Goal: Information Seeking & Learning: Learn about a topic

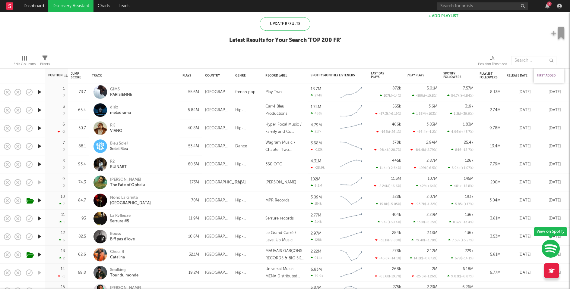
click at [552, 74] on div "First Added" at bounding box center [547, 76] width 21 height 4
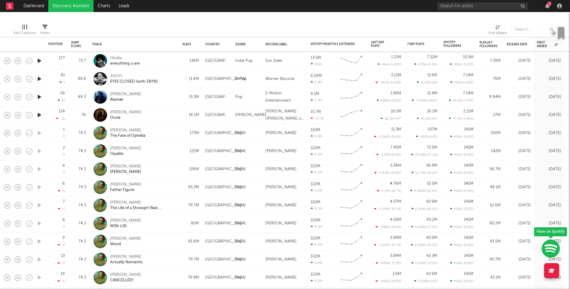
click at [39, 60] on icon "button" at bounding box center [39, 61] width 6 height 8
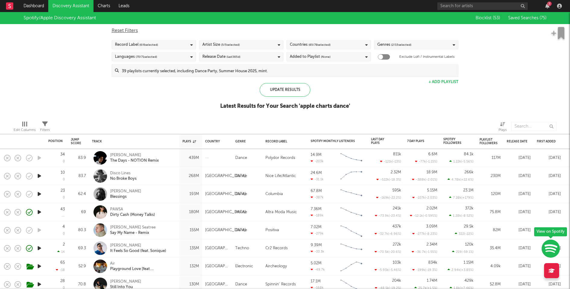
click at [298, 69] on input at bounding box center [288, 71] width 339 height 12
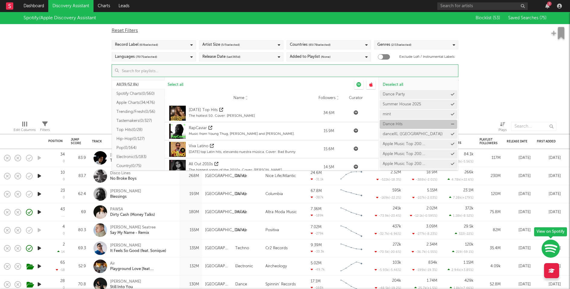
scroll to position [1, 0]
click at [451, 95] on icon at bounding box center [452, 94] width 3 height 4
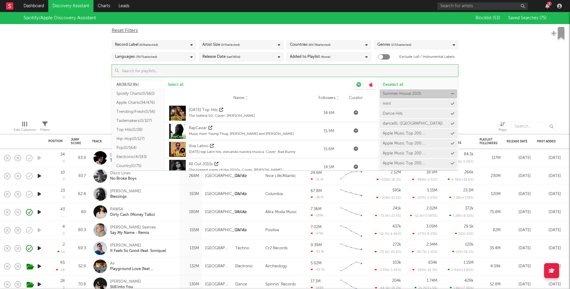
click at [451, 94] on icon at bounding box center [452, 94] width 3 height 4
click at [0, 0] on icon at bounding box center [0, 0] width 0 height 0
click at [451, 95] on icon at bounding box center [452, 94] width 3 height 4
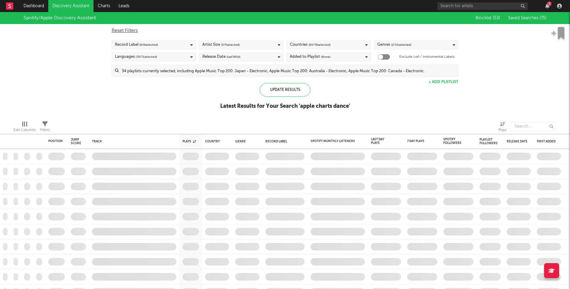
click at [498, 95] on div "Spotify/Apple Discovery Assistant Blocklist ( 53 ) Saved Searches ( 75 ) Reset …" at bounding box center [285, 64] width 570 height 104
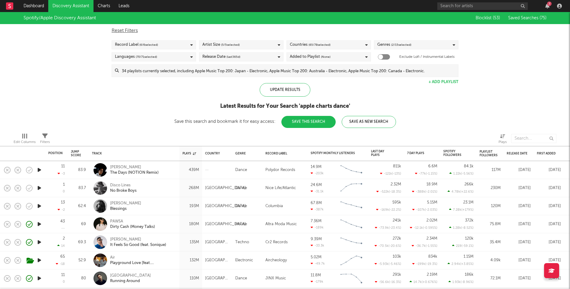
click at [309, 120] on button "Save This Search" at bounding box center [308, 122] width 54 height 12
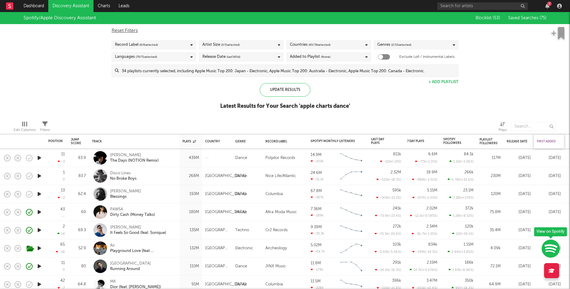
click at [545, 140] on div "First Added" at bounding box center [547, 142] width 21 height 4
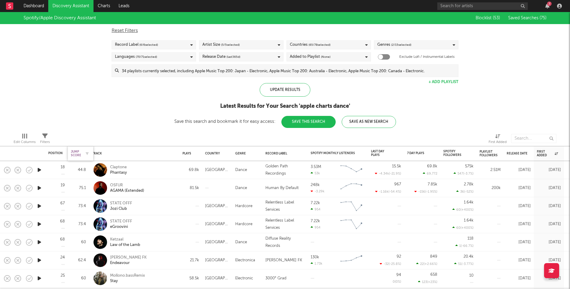
click at [74, 153] on div "Jump Score" at bounding box center [76, 153] width 10 height 7
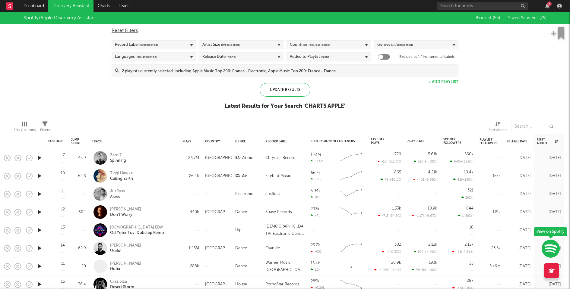
click at [375, 69] on input at bounding box center [288, 71] width 339 height 12
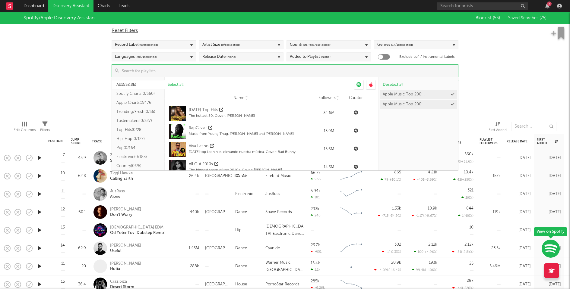
click at [488, 89] on div "Spotify/Apple Discovery Assistant Blocklist ( 53 ) Saved Searches ( 75 ) Reset …" at bounding box center [285, 64] width 570 height 104
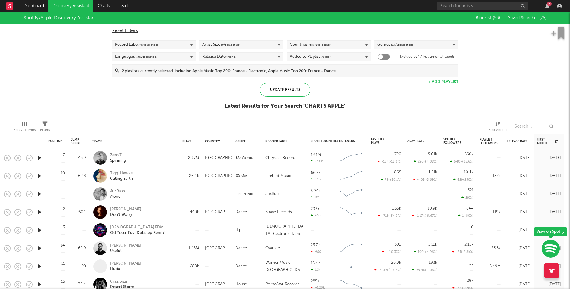
click at [39, 157] on icon "button" at bounding box center [39, 158] width 6 height 8
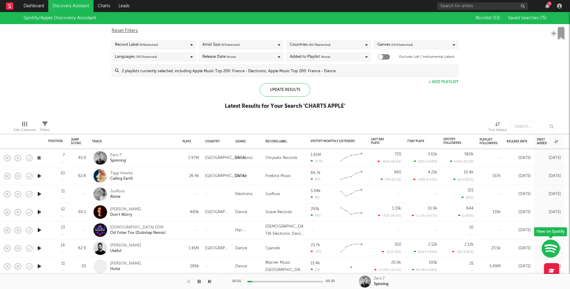
click at [40, 177] on icon "button" at bounding box center [39, 176] width 6 height 8
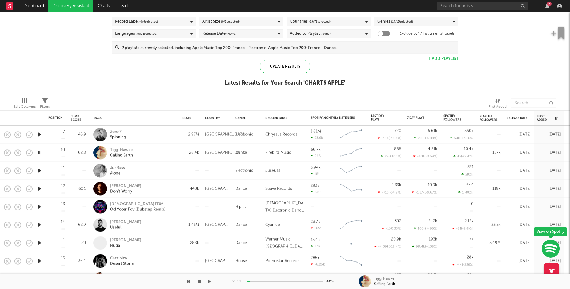
click at [39, 170] on icon "button" at bounding box center [39, 171] width 6 height 8
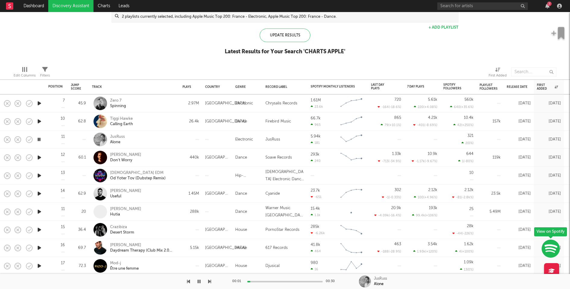
click at [39, 157] on icon "button" at bounding box center [39, 158] width 6 height 8
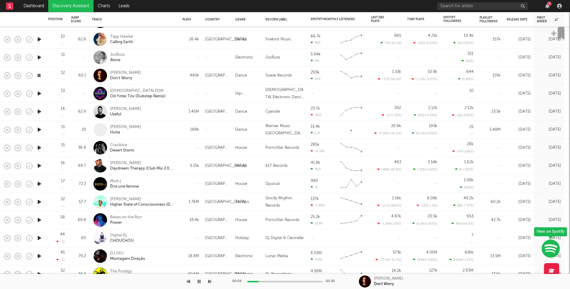
click at [39, 94] on icon "button" at bounding box center [39, 94] width 6 height 8
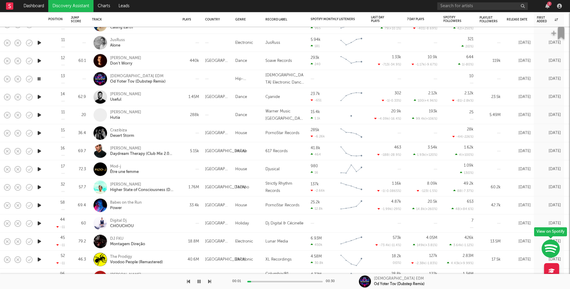
click at [38, 96] on icon "button" at bounding box center [39, 97] width 6 height 8
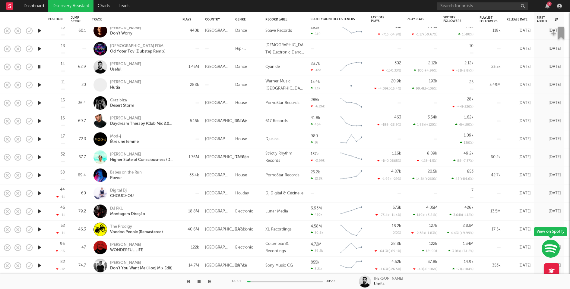
click at [38, 103] on icon "button" at bounding box center [39, 104] width 6 height 8
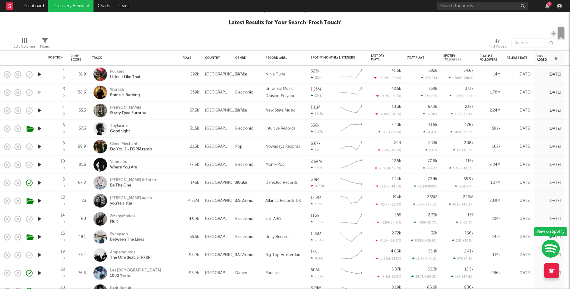
click at [38, 165] on icon "button" at bounding box center [39, 165] width 6 height 8
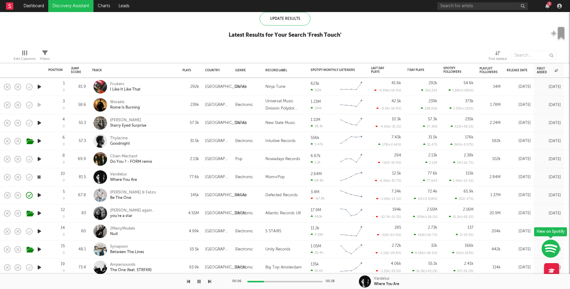
click at [40, 159] on icon "button" at bounding box center [39, 160] width 6 height 8
click at [40, 122] on icon "button" at bounding box center [39, 123] width 6 height 8
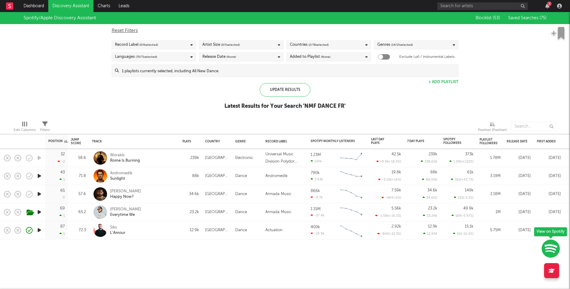
click at [39, 212] on icon "button" at bounding box center [39, 213] width 6 height 8
click at [280, 281] on div "00:01 00:16" at bounding box center [285, 281] width 106 height 15
click at [40, 213] on icon "button" at bounding box center [39, 213] width 6 height 8
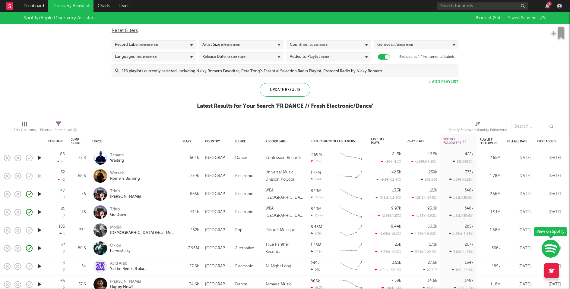
click at [54, 127] on div "Filters ( 1 filter active)" at bounding box center [58, 131] width 37 height 8
select select "max"
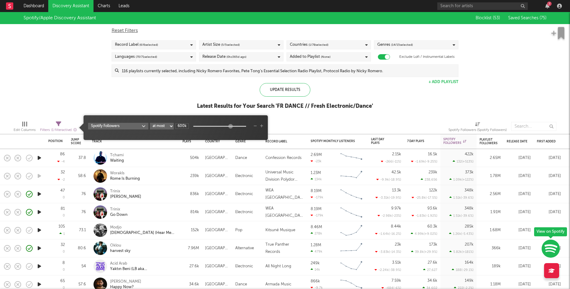
click at [258, 127] on div "Spotify Followers at least at most between 600k" at bounding box center [175, 126] width 175 height 7
click at [256, 127] on icon "button" at bounding box center [255, 127] width 3 height 4
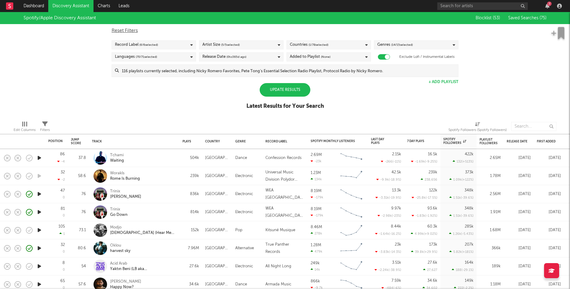
click at [282, 86] on div "Update Results" at bounding box center [285, 90] width 51 height 14
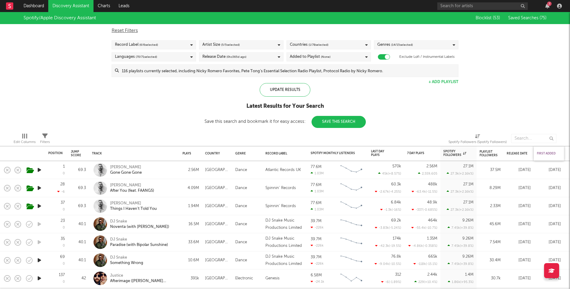
click at [546, 153] on div "First Added" at bounding box center [547, 154] width 21 height 4
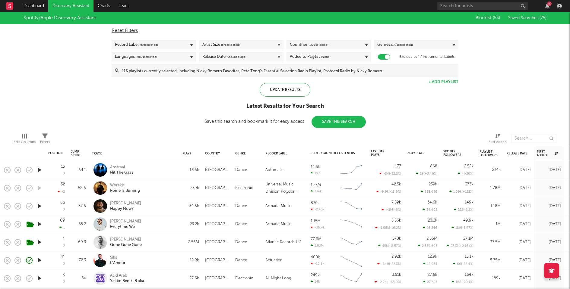
click at [348, 125] on button "Save This Search" at bounding box center [339, 122] width 54 height 12
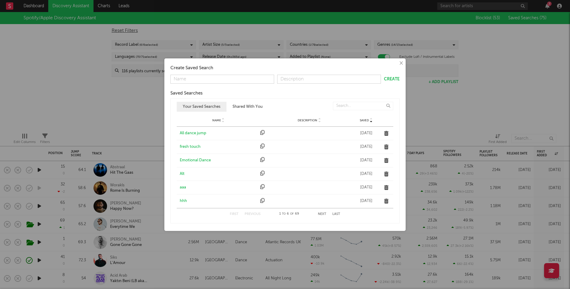
click at [399, 62] on button "×" at bounding box center [400, 63] width 7 height 7
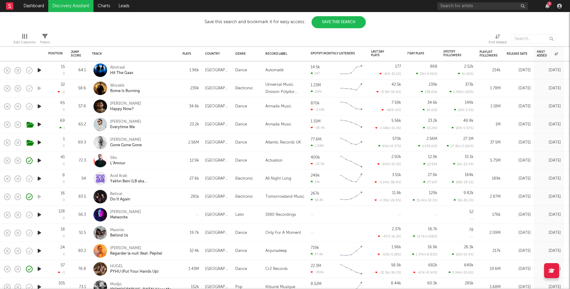
click at [165, 194] on div "Betical Do It Again" at bounding box center [142, 196] width 65 height 11
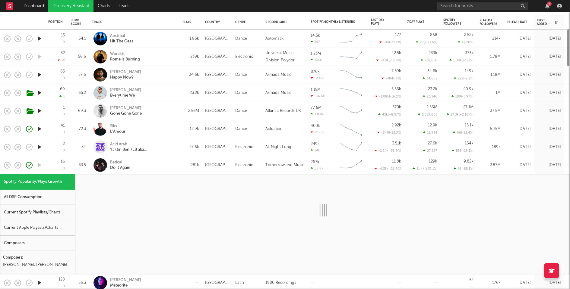
click at [56, 212] on div "Current Spotify Playlists/Charts" at bounding box center [37, 212] width 75 height 15
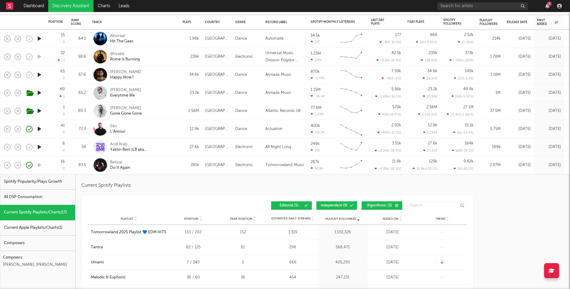
click at [330, 203] on button "Independent ( 9 )" at bounding box center [336, 206] width 41 height 8
click at [368, 206] on span "Algorithmic ( 3 )" at bounding box center [379, 206] width 28 height 4
click at [159, 169] on div "Betical Do It Again" at bounding box center [142, 165] width 65 height 11
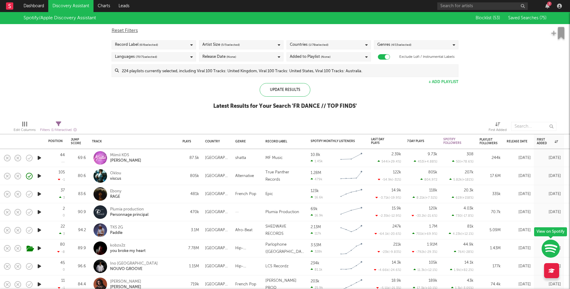
select select "max"
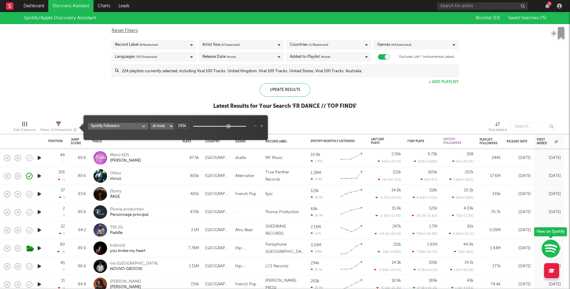
click at [57, 129] on span "( 1 filter active)" at bounding box center [61, 130] width 21 height 3
click at [255, 126] on icon "button" at bounding box center [255, 127] width 3 height 4
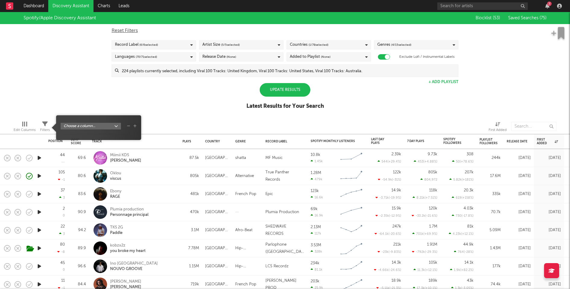
click at [287, 98] on div "Update Results Latest Results for Your Search" at bounding box center [285, 99] width 78 height 33
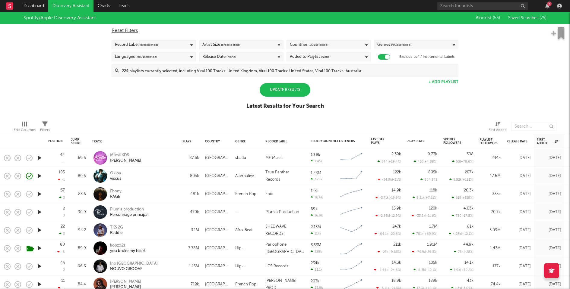
click at [287, 92] on div "Update Results" at bounding box center [285, 90] width 51 height 14
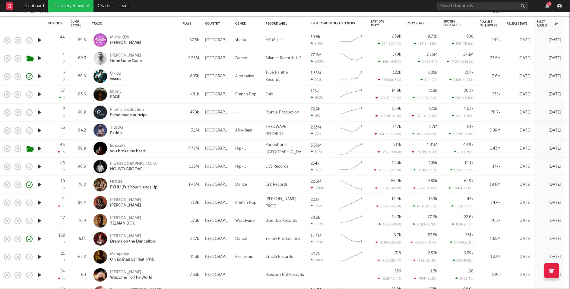
click at [40, 94] on icon "button" at bounding box center [39, 95] width 6 height 8
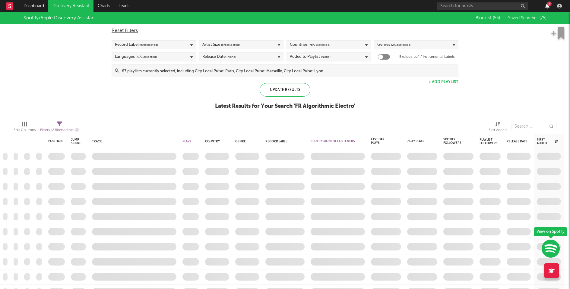
click at [546, 4] on icon "button" at bounding box center [547, 6] width 4 height 5
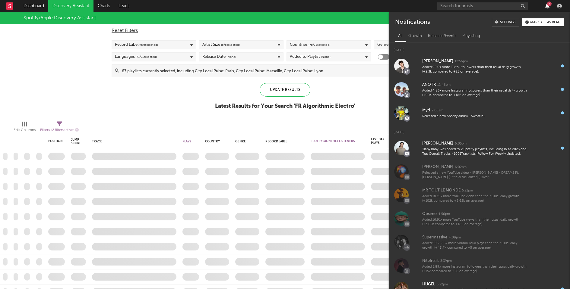
click at [546, 4] on icon "button" at bounding box center [547, 6] width 4 height 5
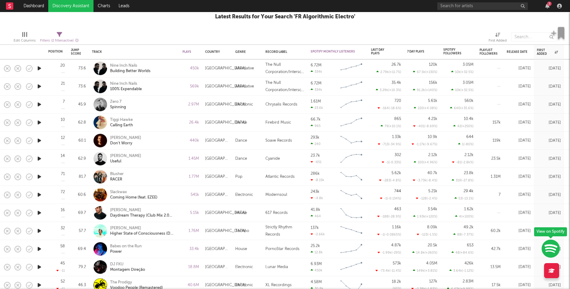
click at [39, 122] on icon "button" at bounding box center [39, 123] width 6 height 8
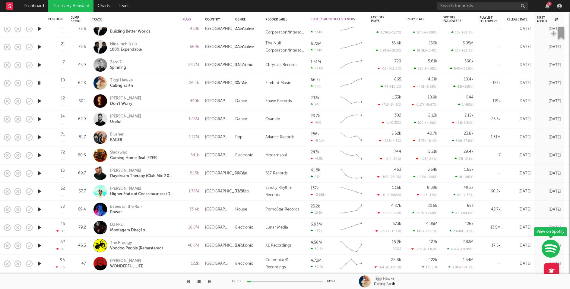
click at [39, 103] on icon "button" at bounding box center [39, 101] width 6 height 8
click at [39, 119] on icon "button" at bounding box center [39, 119] width 6 height 8
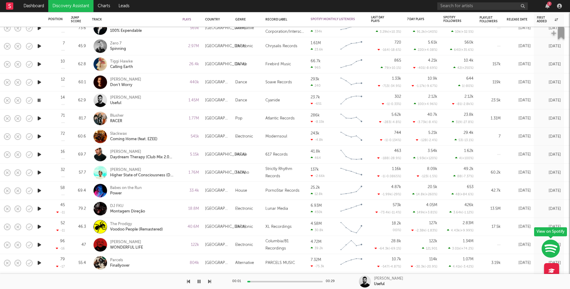
click at [38, 119] on icon "button" at bounding box center [39, 119] width 6 height 8
click at [160, 115] on div "Blusher RACER" at bounding box center [142, 118] width 65 height 11
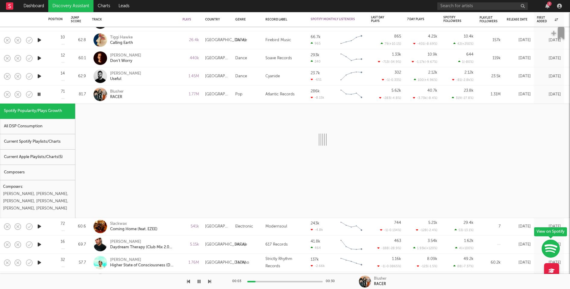
select select "6m"
select select "1w"
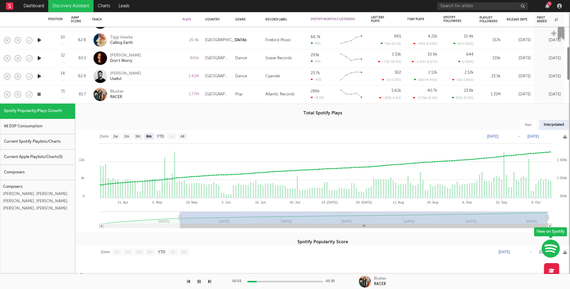
click at [62, 143] on div "Current Spotify Playlists/Charts" at bounding box center [37, 141] width 75 height 15
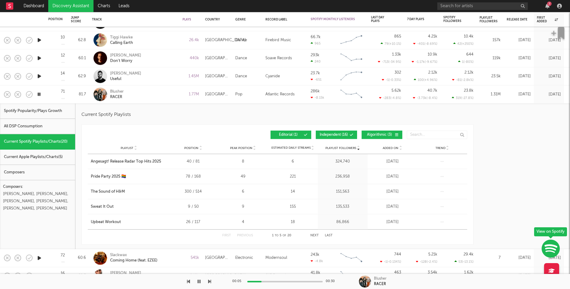
click at [340, 133] on button "Independent ( 16 )" at bounding box center [336, 135] width 41 height 8
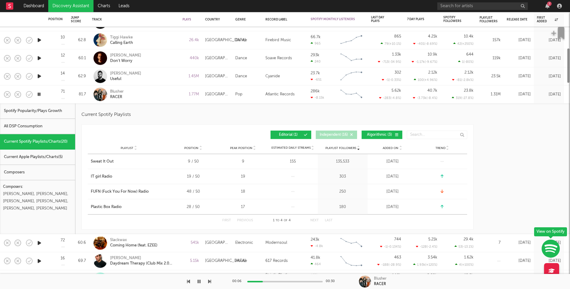
click at [287, 133] on button "Editorial ( 1 )" at bounding box center [291, 135] width 41 height 8
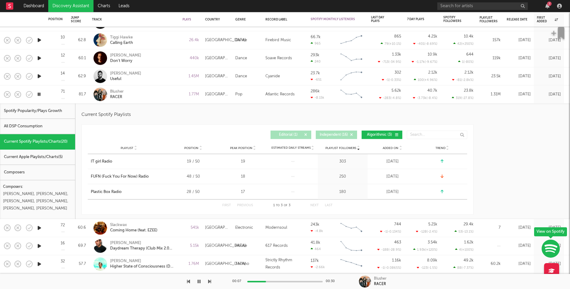
click at [149, 99] on div "Blusher RACER" at bounding box center [142, 94] width 65 height 11
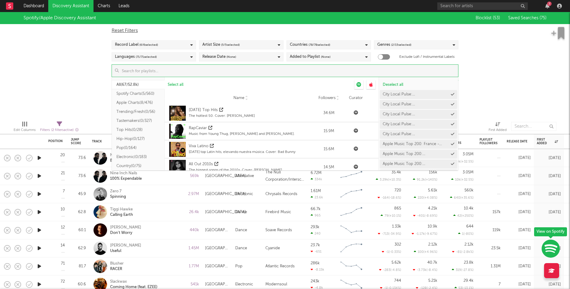
click at [230, 70] on input at bounding box center [288, 71] width 339 height 12
click at [419, 115] on div "Apple Music Top 200: France - Alternative" at bounding box center [415, 115] width 65 height 4
click at [400, 86] on span "Deselect all" at bounding box center [393, 85] width 21 height 4
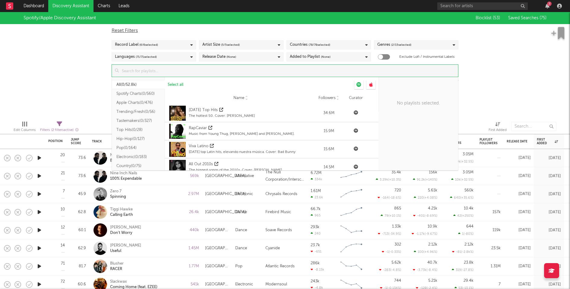
click at [371, 73] on input at bounding box center [288, 71] width 339 height 12
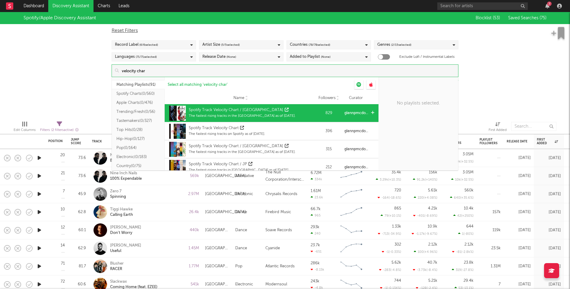
type input "velocity char"
click at [371, 112] on icon at bounding box center [372, 113] width 3 height 4
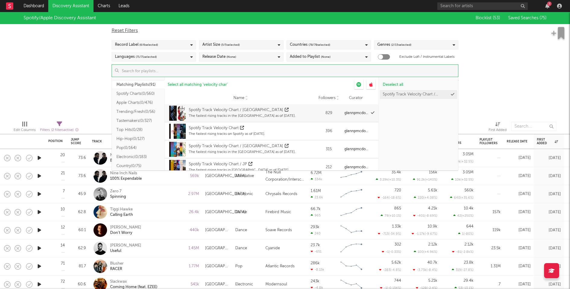
click at [493, 92] on div "Spotify/Apple Discovery Assistant Blocklist ( 53 ) Saved Searches ( 75 ) Reset …" at bounding box center [285, 64] width 570 height 104
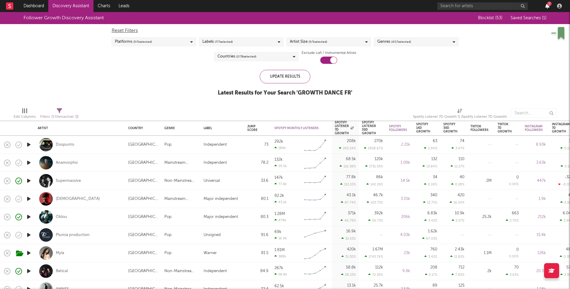
click at [546, 5] on icon "button" at bounding box center [547, 6] width 4 height 5
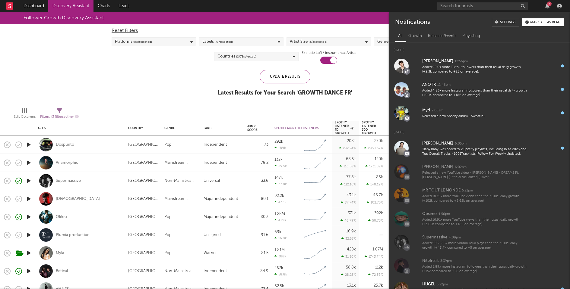
click at [538, 21] on div "Mark all as read" at bounding box center [545, 22] width 30 height 3
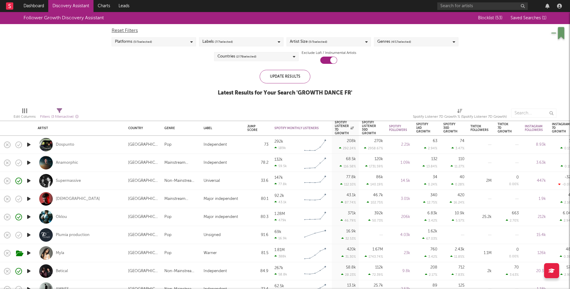
click at [190, 57] on div "Reset Filters Platforms ( 5 / 5 selected) Labels ( 7 / 7 selected) Artist Size …" at bounding box center [285, 44] width 353 height 40
click at [107, 179] on div "Supermassive" at bounding box center [80, 181] width 84 height 18
select select "1w"
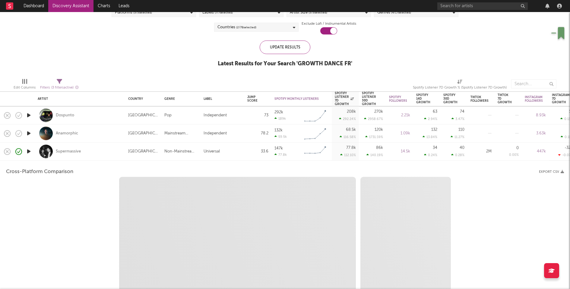
select select "6m"
select select "1m"
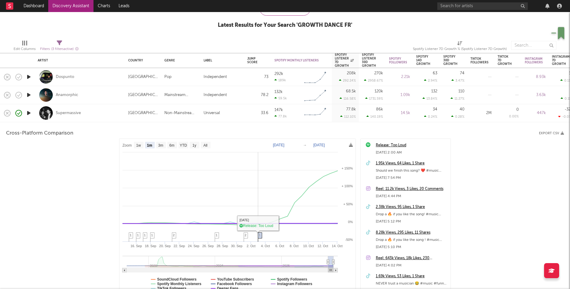
click at [260, 234] on span "1" at bounding box center [260, 236] width 2 height 4
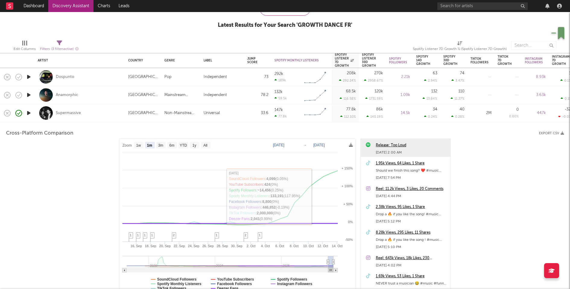
click at [403, 145] on div "Release: Too Loud" at bounding box center [412, 145] width 72 height 7
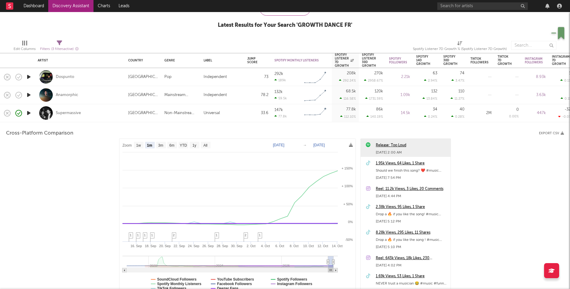
click at [105, 110] on div "Supermassive" at bounding box center [80, 113] width 84 height 18
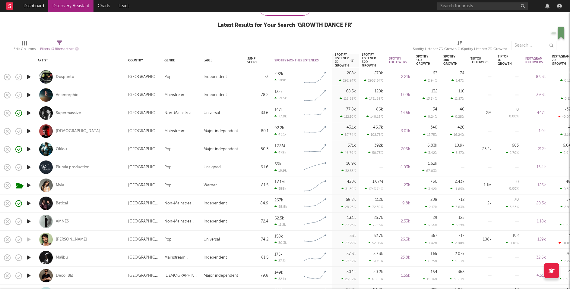
click at [28, 130] on icon "button" at bounding box center [29, 132] width 6 height 8
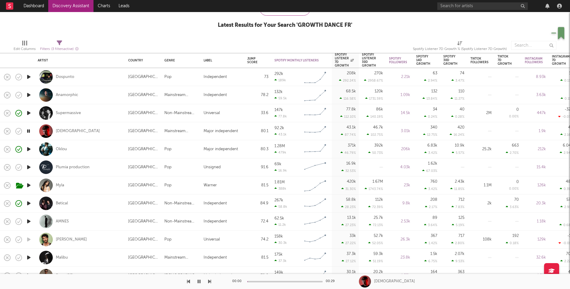
click at [111, 152] on div "Oklou" at bounding box center [80, 150] width 84 height 18
select select "1w"
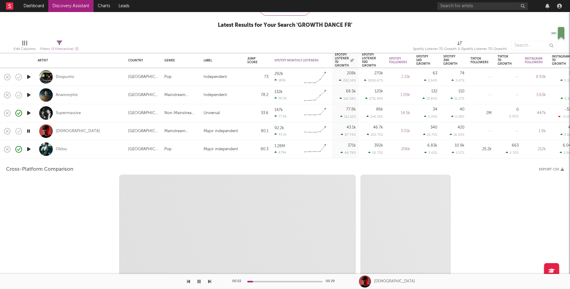
select select "6m"
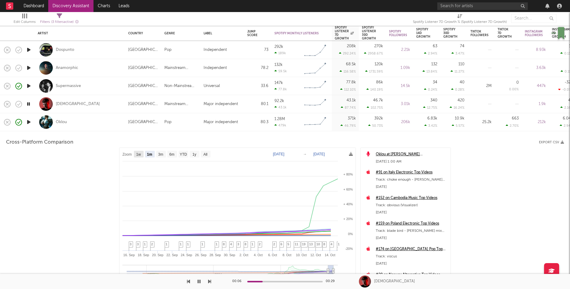
click at [142, 155] on rect at bounding box center [139, 154] width 10 height 7
select select "1w"
type input "2025-10-09"
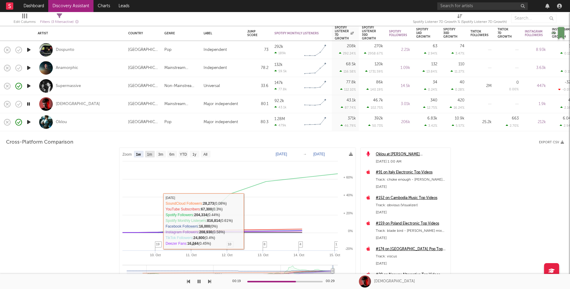
click at [152, 153] on text "1m" at bounding box center [149, 155] width 5 height 4
select select "1m"
type input "2025-09-15"
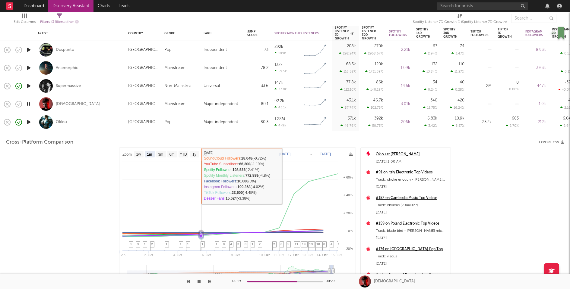
select select "1m"
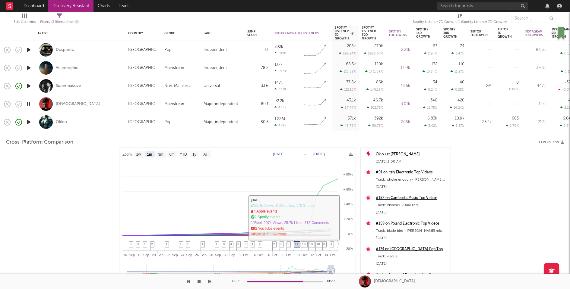
click at [297, 245] on span "11" at bounding box center [297, 245] width 4 height 4
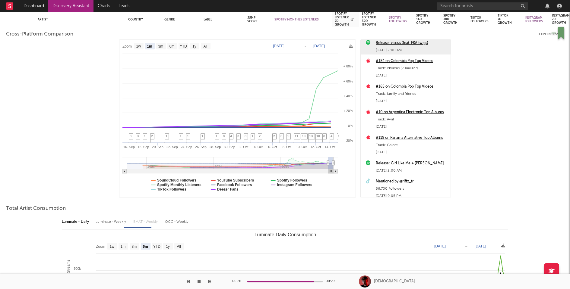
scroll to position [1373, 0]
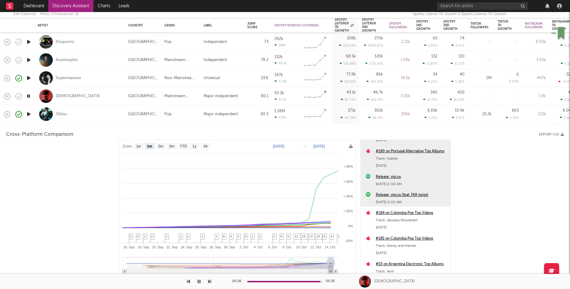
click at [95, 114] on div "Oklou" at bounding box center [80, 115] width 84 height 18
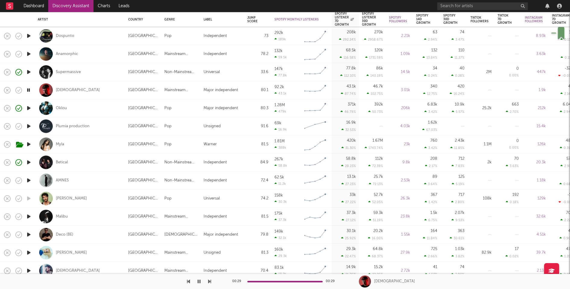
click at [29, 180] on icon "button" at bounding box center [29, 181] width 6 height 8
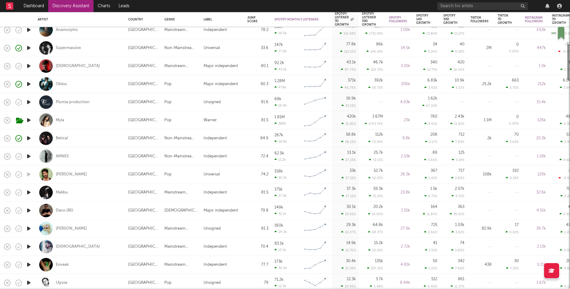
click at [29, 191] on icon "button" at bounding box center [29, 193] width 6 height 8
click at [29, 209] on icon "button" at bounding box center [29, 211] width 6 height 8
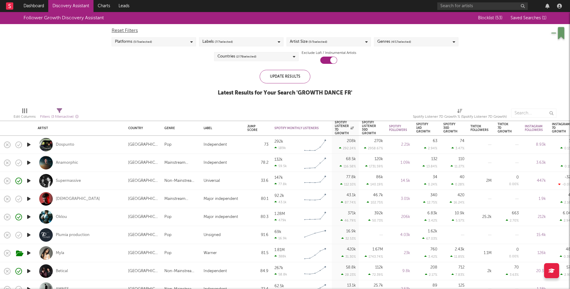
click at [59, 115] on span "( 3 filters active)" at bounding box center [62, 116] width 22 height 3
select select "between"
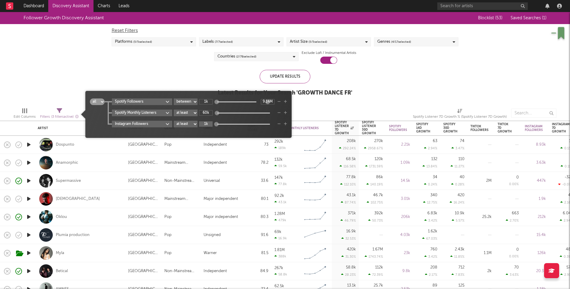
click at [281, 124] on icon "button" at bounding box center [278, 124] width 3 height 4
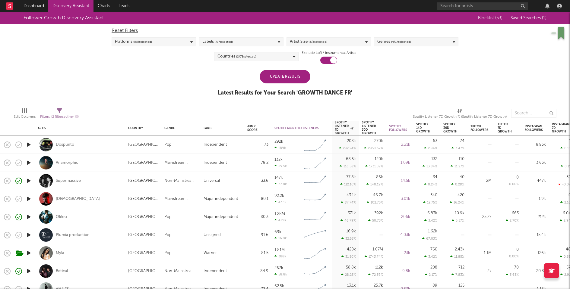
click at [295, 78] on div "Update Results" at bounding box center [285, 77] width 51 height 14
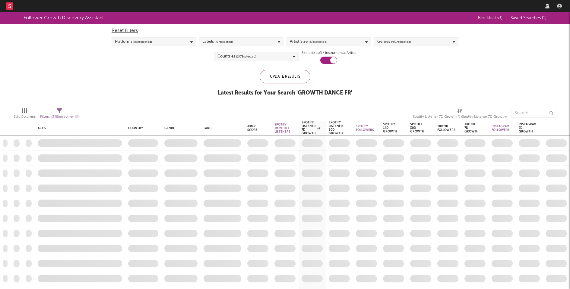
checkbox input "true"
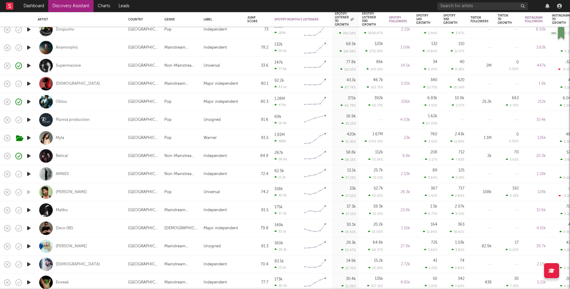
click at [30, 121] on icon "button" at bounding box center [29, 120] width 6 height 8
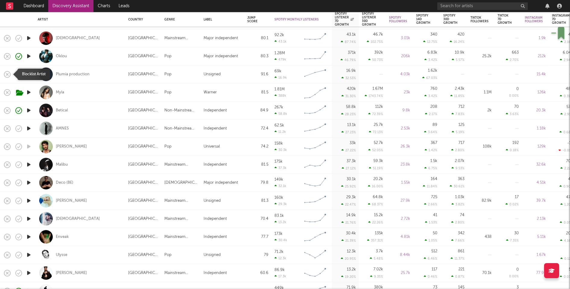
click at [9, 74] on icon "button" at bounding box center [7, 74] width 8 height 8
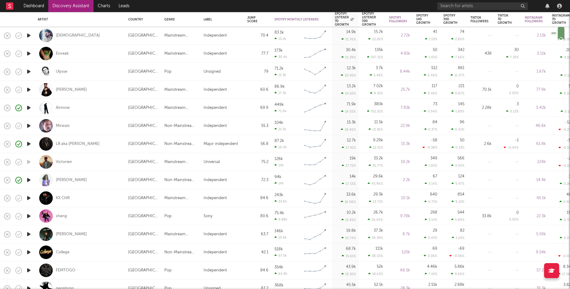
click at [27, 198] on icon "button" at bounding box center [29, 199] width 6 height 8
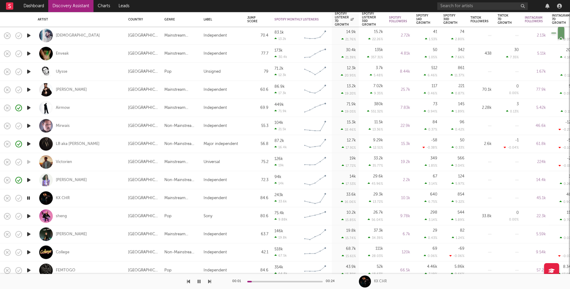
click at [27, 198] on icon "button" at bounding box center [29, 199] width 6 height 8
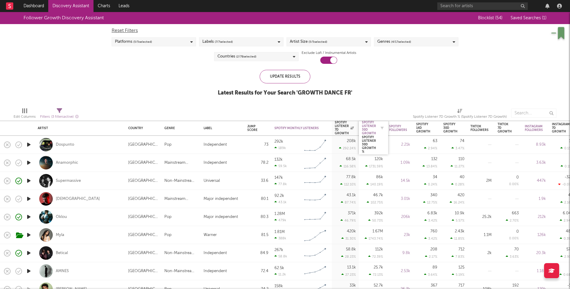
click at [371, 128] on div "Spotify Listener 30D Growth" at bounding box center [369, 128] width 14 height 14
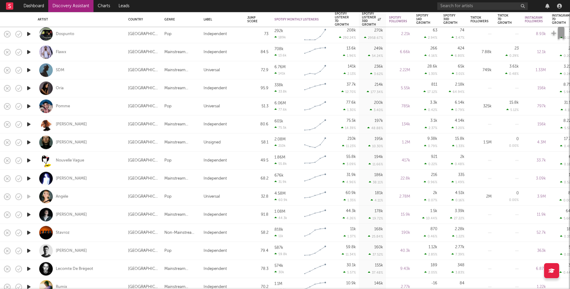
click at [30, 216] on icon "button" at bounding box center [29, 215] width 6 height 8
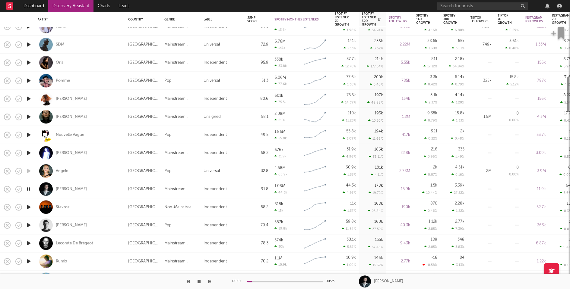
click at [29, 206] on icon "button" at bounding box center [29, 208] width 6 height 8
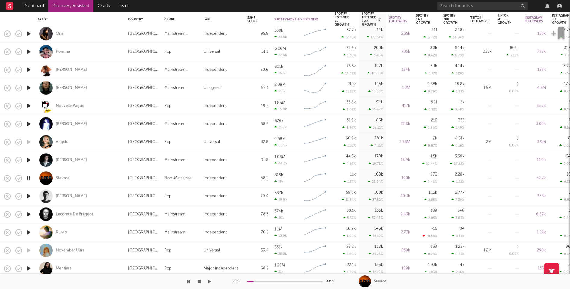
click at [29, 196] on icon "button" at bounding box center [29, 197] width 6 height 8
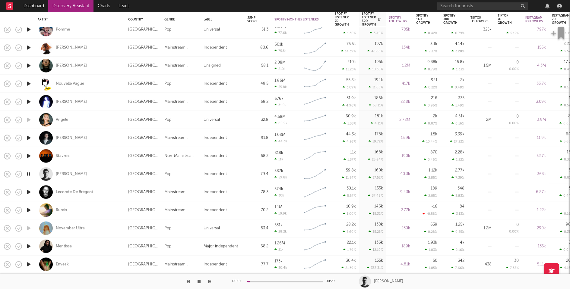
click at [29, 192] on icon "button" at bounding box center [29, 193] width 6 height 8
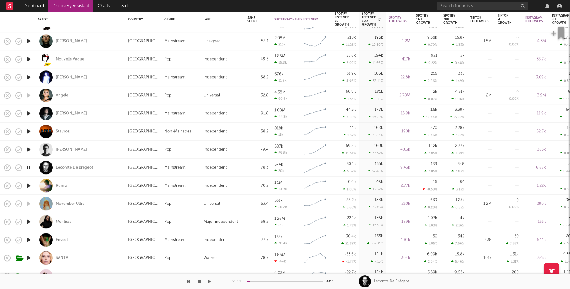
click at [29, 184] on icon "button" at bounding box center [29, 186] width 6 height 8
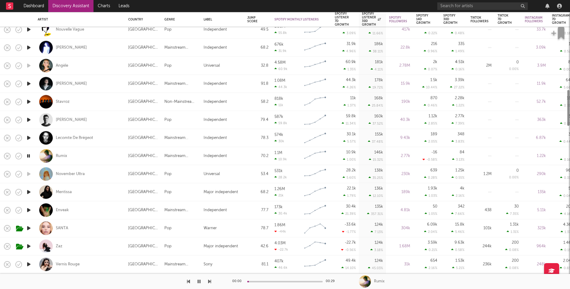
click at [28, 191] on icon "button" at bounding box center [29, 193] width 6 height 8
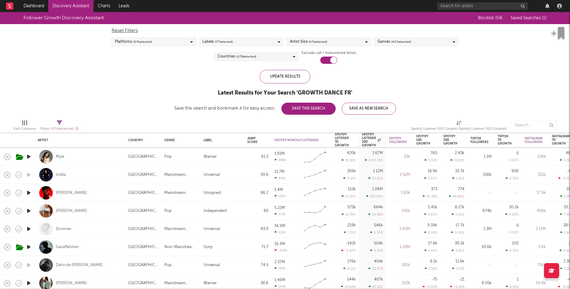
click at [313, 106] on button "Save This Search" at bounding box center [308, 109] width 54 height 12
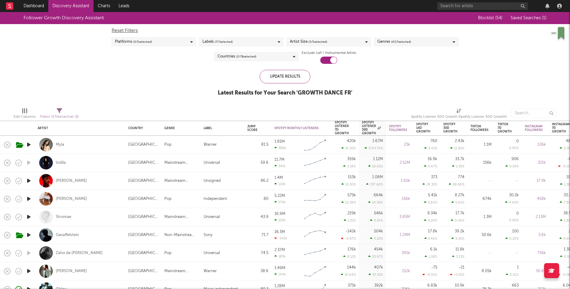
select select "between"
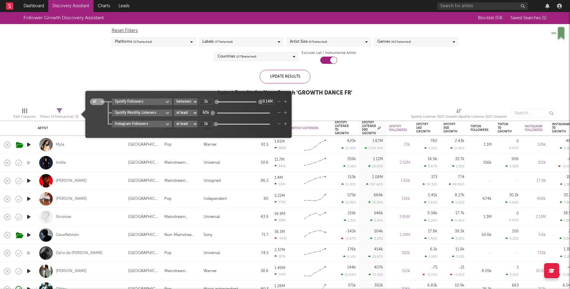
click at [62, 115] on div "Filters ( 3 filters active)" at bounding box center [59, 117] width 39 height 8
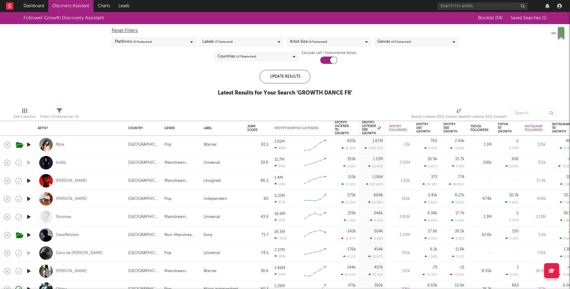
click at [65, 79] on div "Follower Growth Discovery Assistant Blocklist ( 54 ) Saved Searches ( 1 ) Reset…" at bounding box center [285, 57] width 570 height 91
click at [249, 129] on div "Jump Score" at bounding box center [253, 128] width 12 height 7
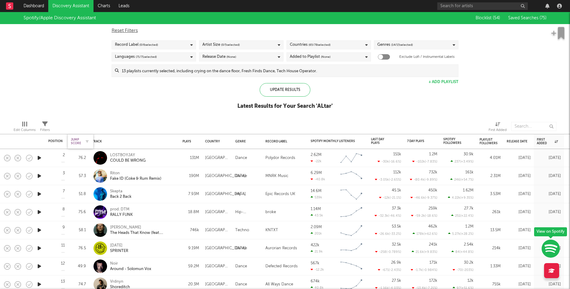
click at [73, 140] on div "Jump Score" at bounding box center [76, 141] width 10 height 7
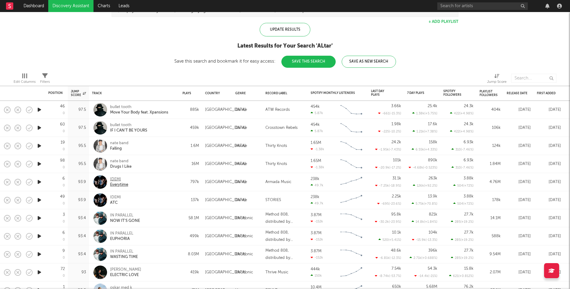
click at [122, 178] on div "IDEMI" at bounding box center [119, 179] width 18 height 5
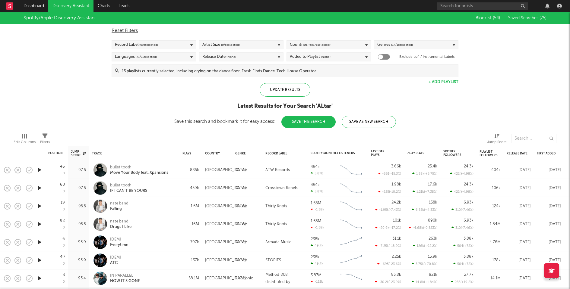
click at [229, 75] on input at bounding box center [288, 71] width 339 height 12
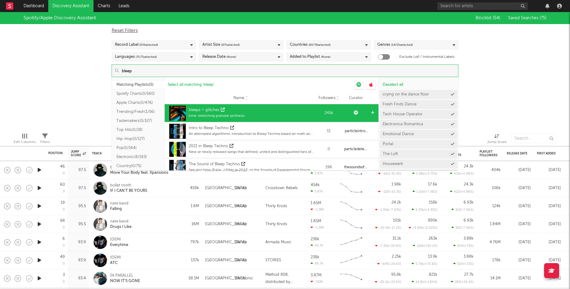
type input "bleep"
click at [371, 112] on div at bounding box center [373, 113] width 5 height 18
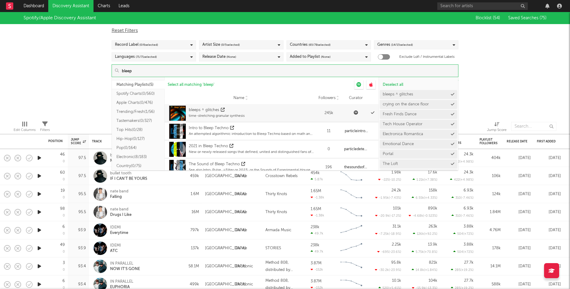
click at [507, 83] on div "Spotify/Apple Discovery Assistant Blocklist ( 54 ) Saved Searches ( 75 ) Reset …" at bounding box center [285, 64] width 570 height 104
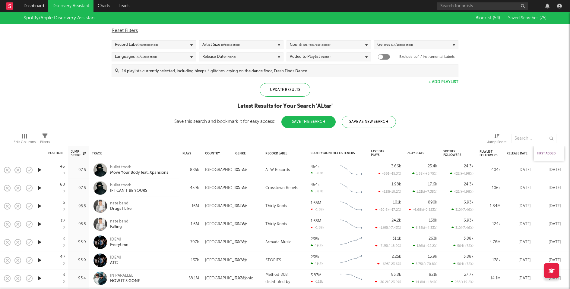
click at [548, 153] on div "First Added" at bounding box center [547, 154] width 21 height 4
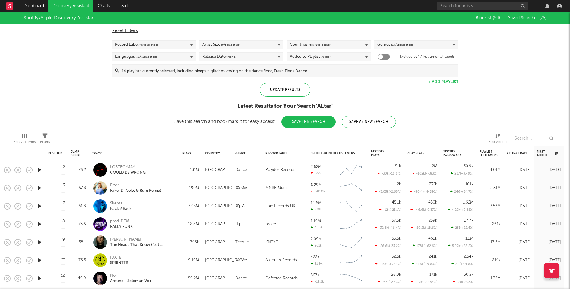
click at [310, 124] on button "Save This Search" at bounding box center [308, 122] width 54 height 12
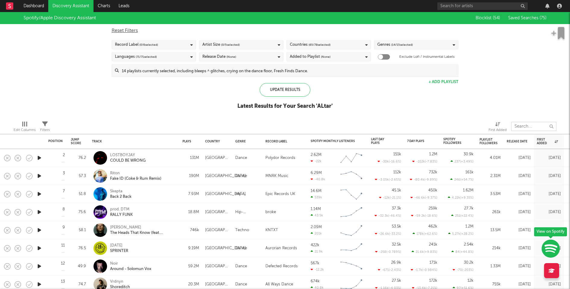
click at [525, 128] on input "text" at bounding box center [533, 126] width 45 height 9
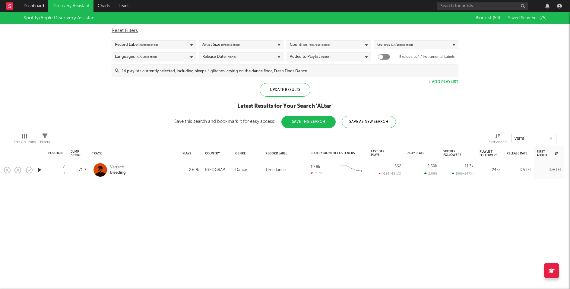
click at [38, 169] on icon "button" at bounding box center [39, 170] width 6 height 8
type input "verra"
click at [279, 281] on div at bounding box center [284, 282] width 75 height 2
click at [298, 282] on div at bounding box center [284, 282] width 75 height 2
click at [551, 137] on icon "button" at bounding box center [550, 139] width 3 height 4
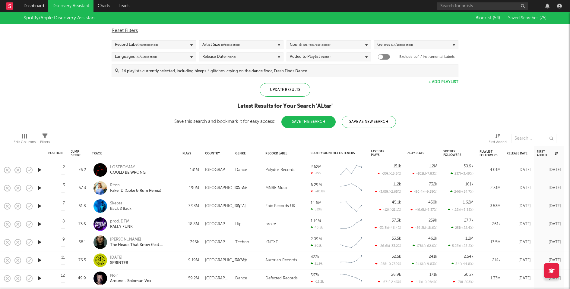
click at [299, 121] on button "Save This Search" at bounding box center [308, 122] width 54 height 12
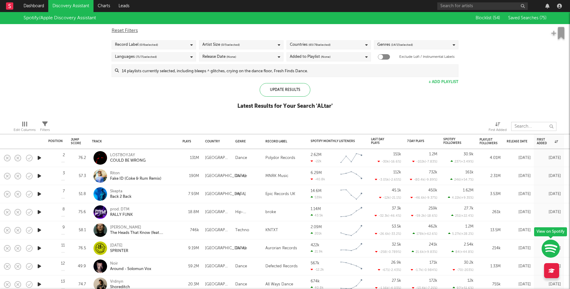
click at [537, 125] on input "text" at bounding box center [533, 126] width 45 height 9
type input "verraco"
click at [169, 162] on div "LOSTBOYJAY COULD BE WRONG" at bounding box center [142, 158] width 65 height 11
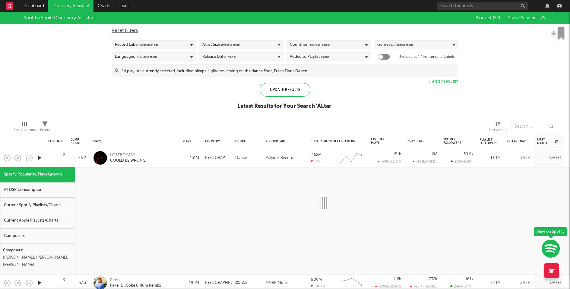
click at [34, 204] on div "Current Spotify Playlists/Charts" at bounding box center [37, 205] width 75 height 15
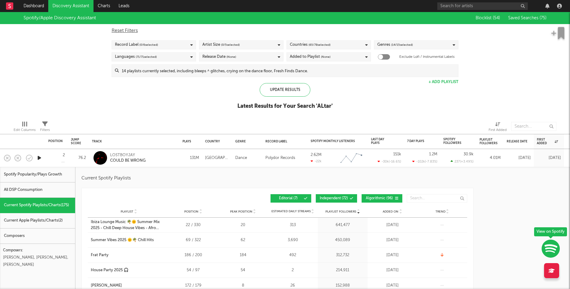
click at [334, 201] on button "Independent ( 72 )" at bounding box center [336, 199] width 41 height 8
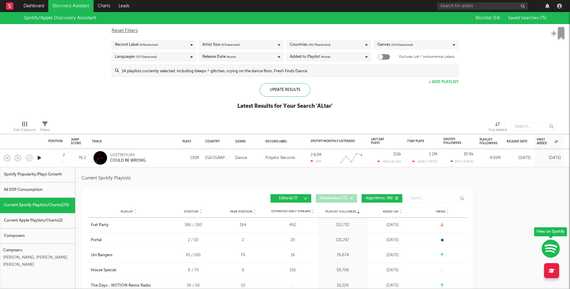
click at [380, 201] on button "Algorithmic ( 96 )" at bounding box center [382, 199] width 41 height 8
click at [396, 212] on span "Added On" at bounding box center [391, 212] width 16 height 4
click at [165, 154] on div "LOSTBOYJAY COULD BE WRONG" at bounding box center [142, 158] width 65 height 11
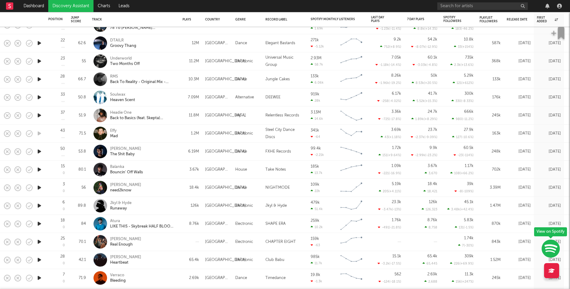
click at [40, 169] on icon "button" at bounding box center [39, 170] width 6 height 8
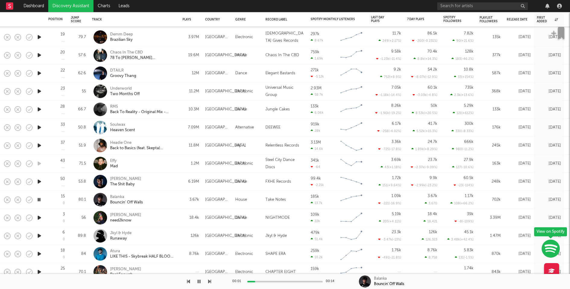
click at [176, 202] on div "Balanka Bouncin' Off Walls" at bounding box center [134, 200] width 84 height 18
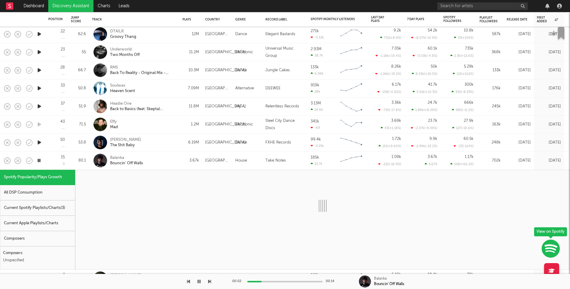
click at [52, 210] on div "Current Spotify Playlists/Charts ( 3 )" at bounding box center [37, 208] width 75 height 15
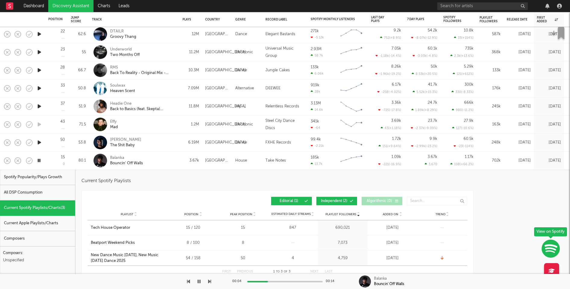
click at [344, 201] on span "Independent ( 2 )" at bounding box center [334, 202] width 28 height 4
click at [182, 160] on div "3.67k" at bounding box center [190, 161] width 23 height 18
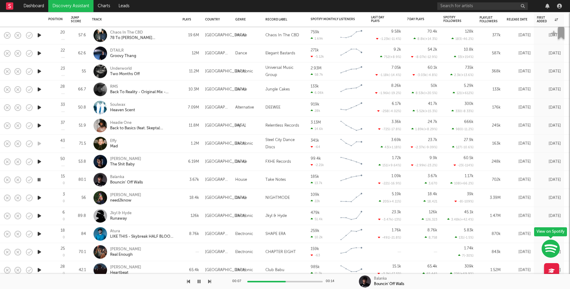
click at [39, 161] on icon "button" at bounding box center [39, 162] width 6 height 8
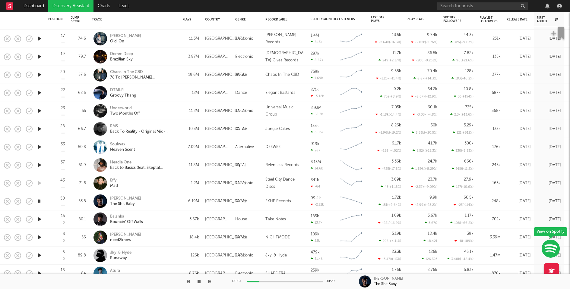
click at [159, 200] on div "Omar S The Shit Baby" at bounding box center [142, 201] width 65 height 11
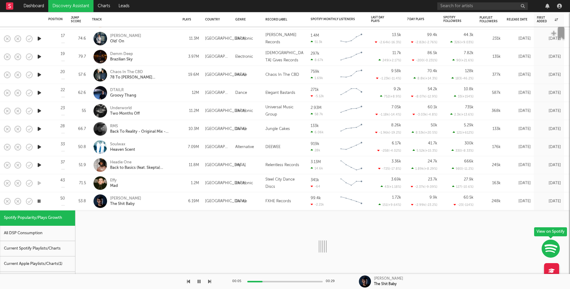
click at [51, 246] on div "Current Spotify Playlists/Charts" at bounding box center [37, 249] width 75 height 15
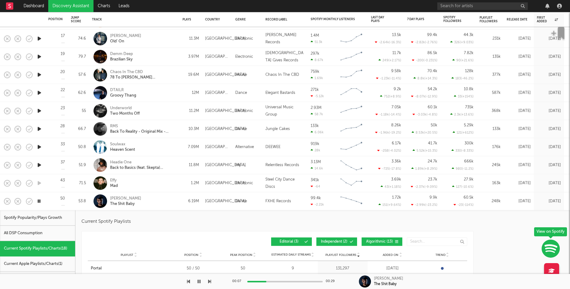
click at [145, 201] on div "Omar S The Shit Baby" at bounding box center [142, 201] width 65 height 11
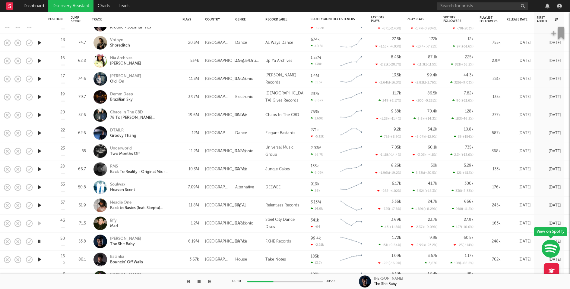
click at [40, 204] on icon "button" at bounding box center [39, 206] width 6 height 8
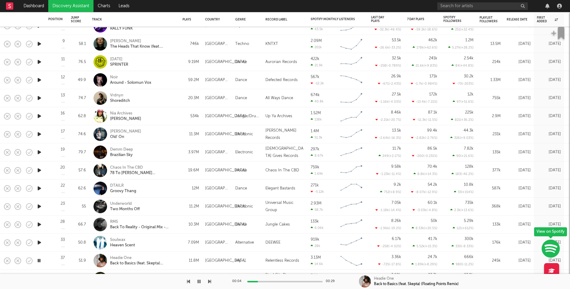
click at [38, 242] on icon "button" at bounding box center [39, 243] width 6 height 8
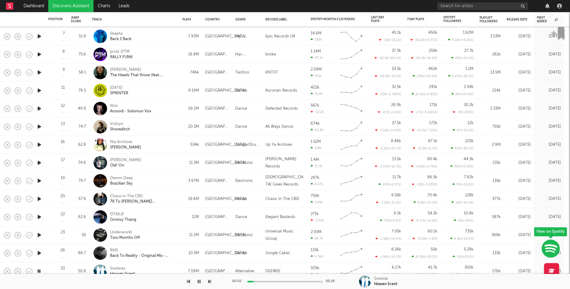
click at [40, 252] on icon "button" at bounding box center [39, 254] width 6 height 8
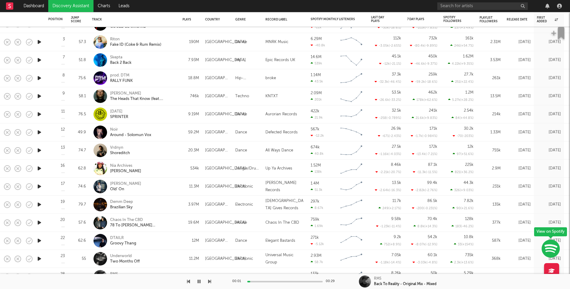
click at [39, 258] on icon "button" at bounding box center [39, 259] width 6 height 8
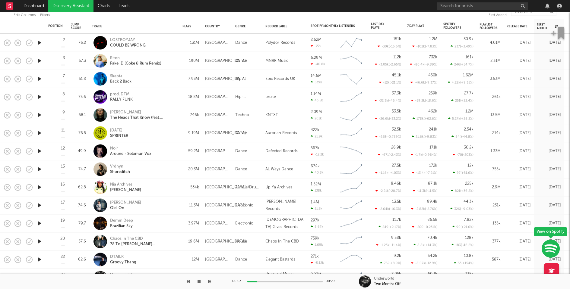
click at [39, 259] on icon "button" at bounding box center [39, 260] width 6 height 8
click at [40, 241] on icon "button" at bounding box center [39, 242] width 6 height 8
click at [173, 111] on div "Charlotte de Witte" at bounding box center [142, 112] width 65 height 5
click at [244, 116] on div "Techno" at bounding box center [242, 115] width 14 height 7
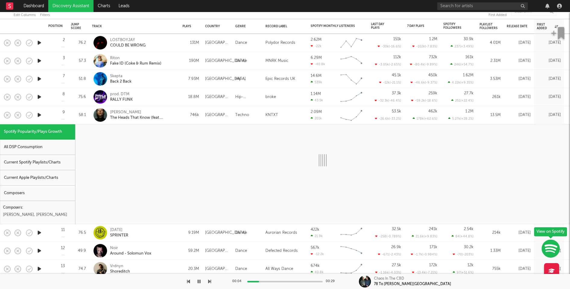
click at [62, 160] on div "Current Spotify Playlists/Charts" at bounding box center [37, 162] width 75 height 15
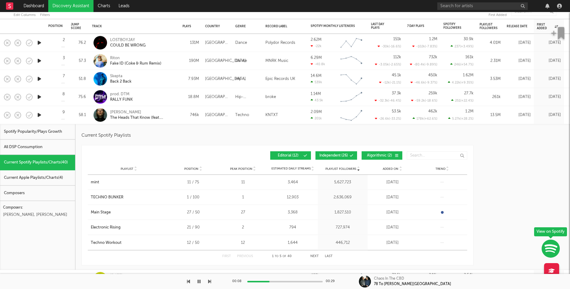
click at [391, 169] on span "Added On" at bounding box center [391, 169] width 16 height 4
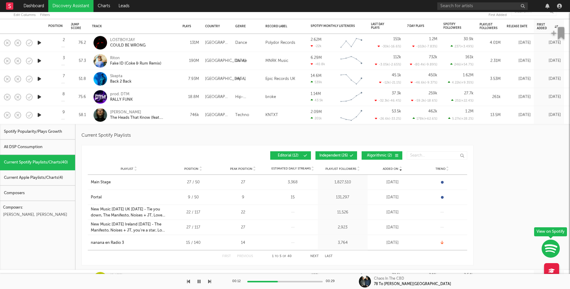
click at [203, 116] on div "Belgium" at bounding box center [217, 115] width 30 height 18
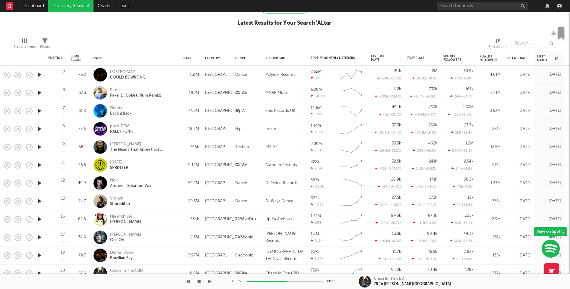
click at [40, 111] on icon "button" at bounding box center [39, 111] width 6 height 8
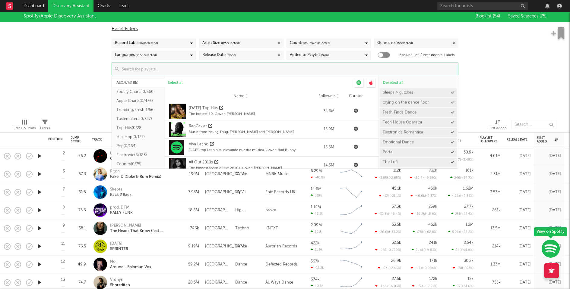
click at [274, 70] on input at bounding box center [288, 69] width 339 height 12
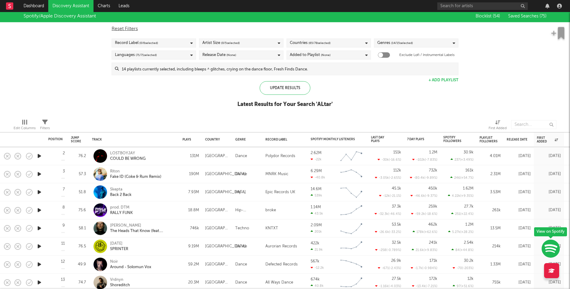
click at [487, 92] on div "Spotify/Apple Discovery Assistant Blocklist ( 54 ) Saved Searches ( 75 ) Reset …" at bounding box center [285, 62] width 570 height 104
click at [406, 71] on input at bounding box center [288, 69] width 339 height 12
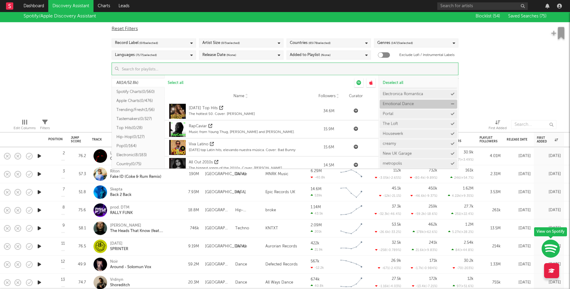
scroll to position [58, 0]
click at [449, 135] on button "New UK Garage" at bounding box center [419, 133] width 78 height 9
click at [505, 100] on div "Spotify/Apple Discovery Assistant Blocklist ( 54 ) Saved Searches ( 75 ) Reset …" at bounding box center [285, 62] width 570 height 104
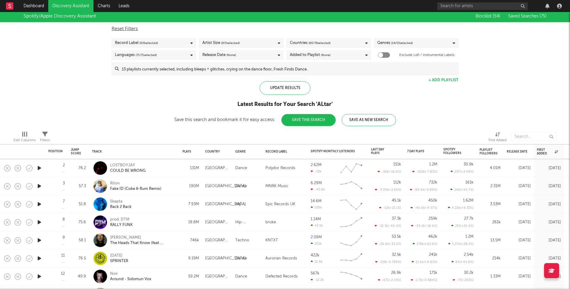
click at [310, 115] on button "Save This Search" at bounding box center [308, 120] width 54 height 12
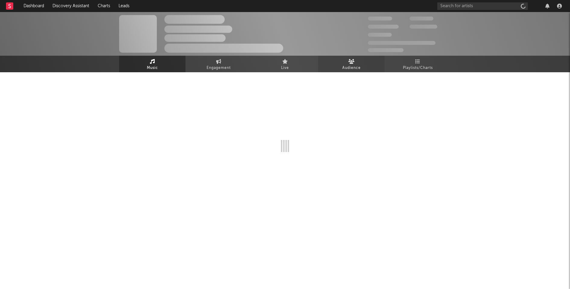
click at [347, 65] on span "Audience" at bounding box center [351, 68] width 18 height 7
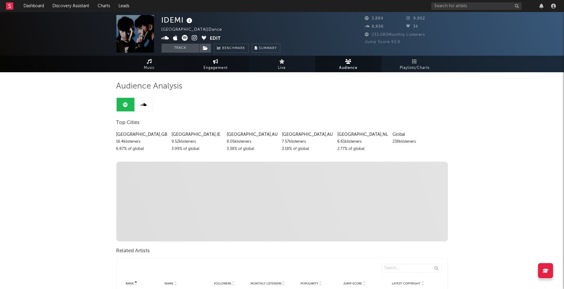
click at [212, 68] on span "Engagement" at bounding box center [216, 68] width 24 height 7
select select "1w"
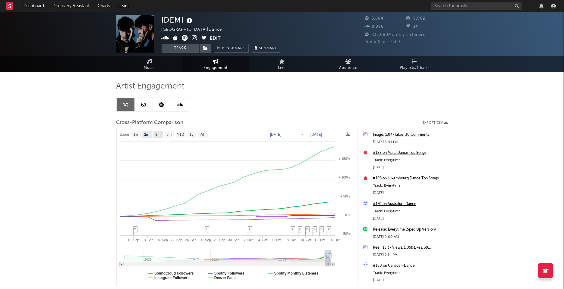
click at [159, 135] on text "3m" at bounding box center [157, 135] width 5 height 4
select select "3m"
type input "2025-07-14"
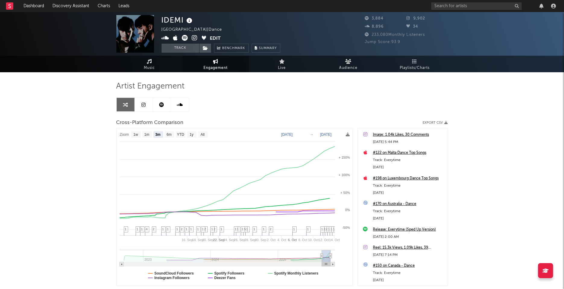
select select "3m"
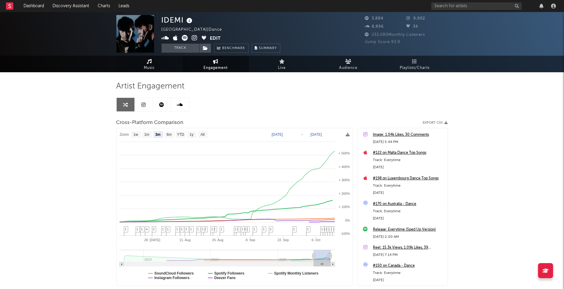
click at [144, 60] on link "Music" at bounding box center [149, 64] width 66 height 17
select select "6m"
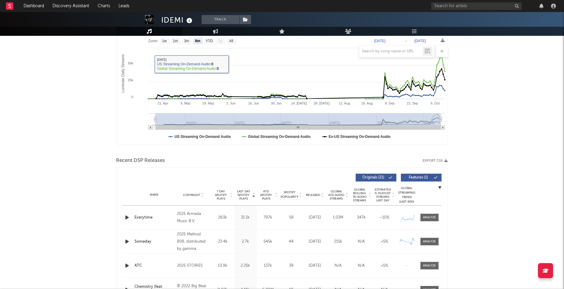
scroll to position [250, 0]
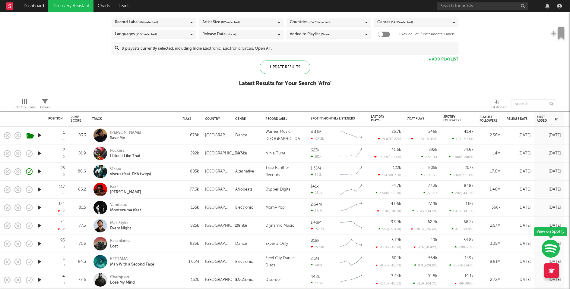
click at [39, 188] on icon "button" at bounding box center [39, 190] width 6 height 8
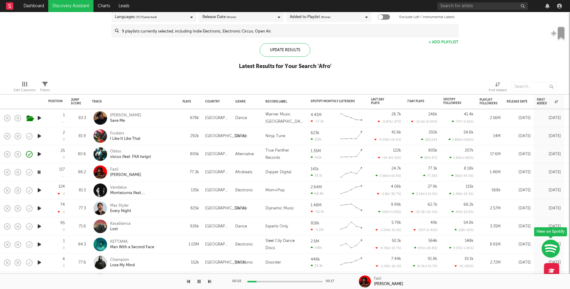
click at [167, 174] on div "[PERSON_NAME]" at bounding box center [142, 172] width 65 height 11
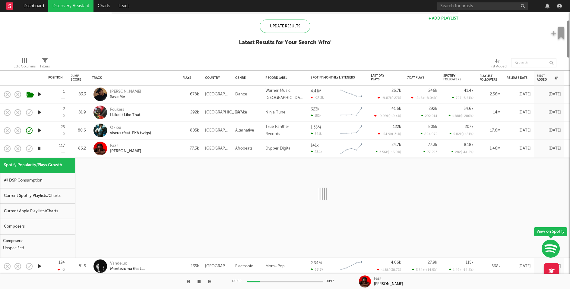
click at [57, 196] on div "Current Spotify Playlists/Charts" at bounding box center [37, 196] width 75 height 15
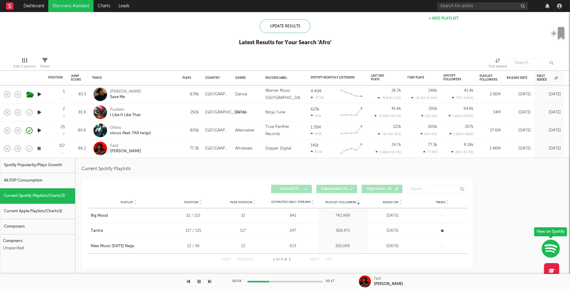
click at [157, 150] on div "Fazil Shoda" at bounding box center [142, 148] width 65 height 11
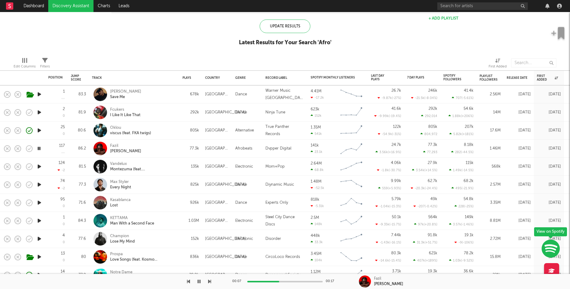
click at [40, 167] on icon "button" at bounding box center [39, 167] width 6 height 8
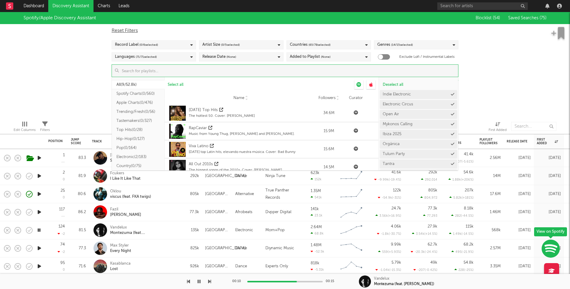
click at [253, 74] on input at bounding box center [288, 71] width 339 height 12
click at [503, 101] on div "Spotify/Apple Discovery Assistant Blocklist ( 54 ) Saved Searches ( 75 ) Reset …" at bounding box center [285, 64] width 570 height 104
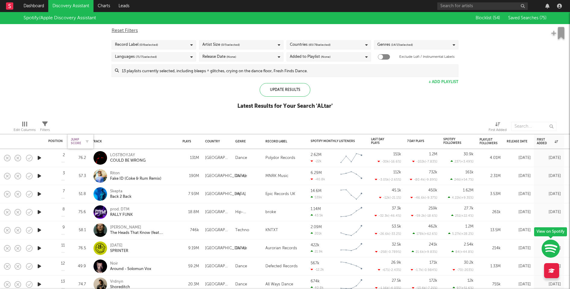
click at [75, 139] on div "Jump Score" at bounding box center [76, 141] width 10 height 7
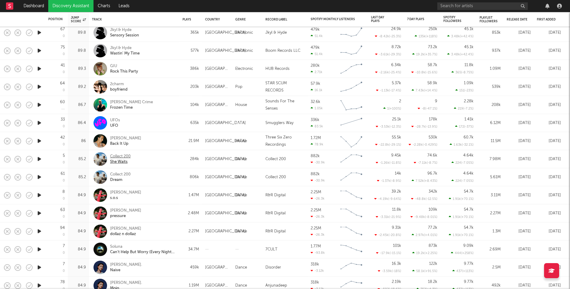
click at [121, 155] on div "Collect 200" at bounding box center [120, 156] width 21 height 5
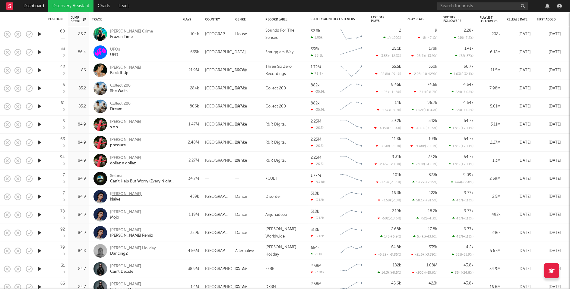
click at [115, 194] on div "Killen." at bounding box center [126, 193] width 32 height 5
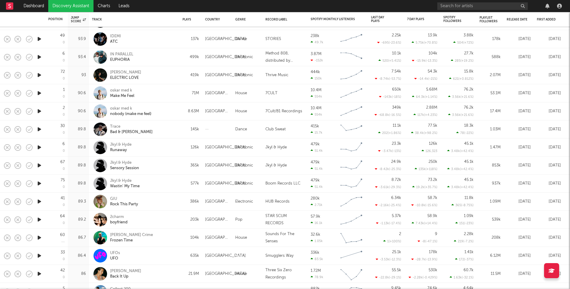
click at [38, 202] on icon "button" at bounding box center [39, 202] width 6 height 8
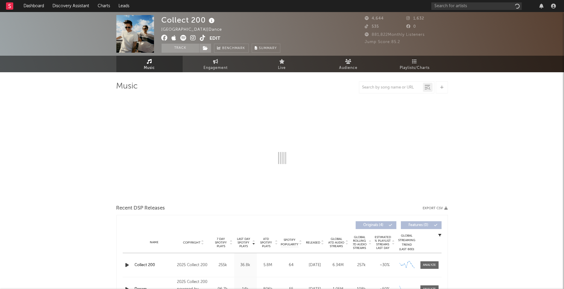
click at [146, 26] on img at bounding box center [135, 34] width 38 height 38
select select "6m"
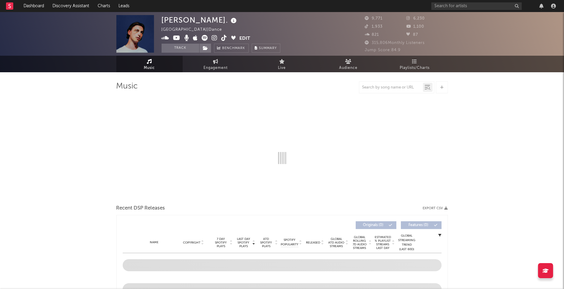
select select "6m"
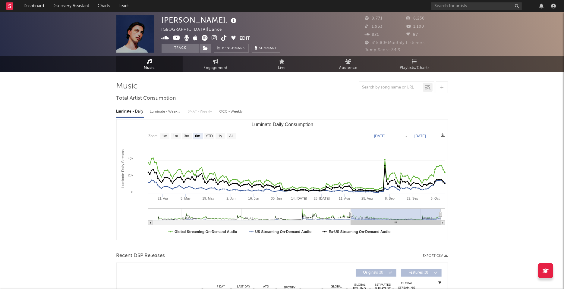
click at [230, 21] on icon at bounding box center [234, 21] width 9 height 8
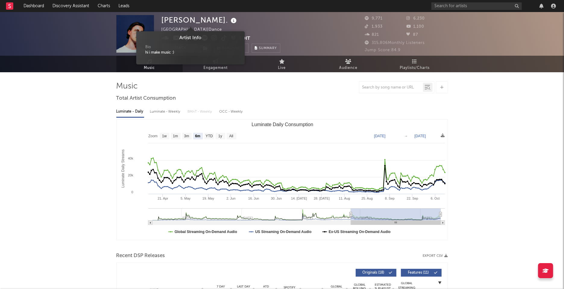
click at [230, 21] on icon at bounding box center [234, 21] width 9 height 8
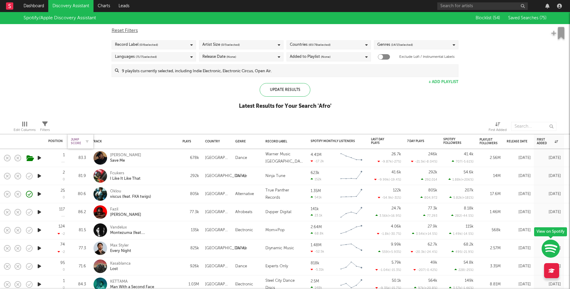
click at [78, 144] on div "Jump Score" at bounding box center [76, 141] width 10 height 7
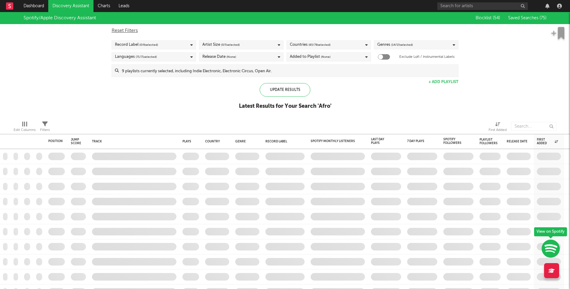
click at [328, 43] on span "( 65 / 78 selected)" at bounding box center [319, 44] width 22 height 7
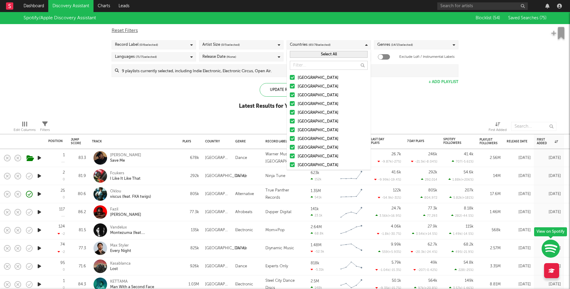
click at [317, 46] on span "( 65 / 78 selected)" at bounding box center [319, 44] width 22 height 7
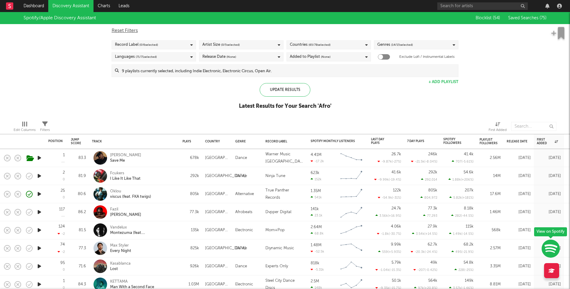
click at [318, 40] on div "Countries ( 65 / 78 selected)" at bounding box center [328, 44] width 84 height 9
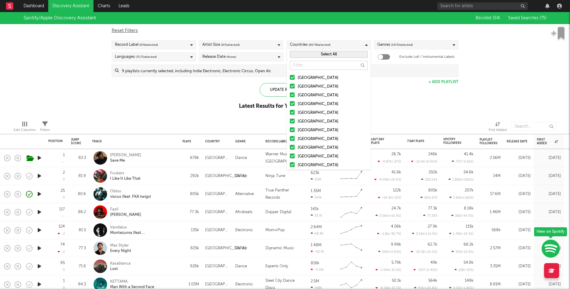
click at [318, 51] on button "Select All" at bounding box center [329, 54] width 78 height 7
click at [305, 65] on input "text" at bounding box center [329, 65] width 78 height 9
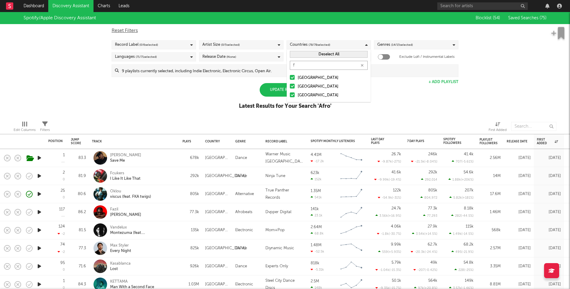
type input "f"
click at [318, 53] on button "Deselect All" at bounding box center [329, 54] width 78 height 7
click at [309, 78] on div "[GEOGRAPHIC_DATA]" at bounding box center [333, 77] width 70 height 7
click at [290, 78] on input "[GEOGRAPHIC_DATA]" at bounding box center [290, 77] width 0 height 7
click at [260, 94] on div "Update Results Latest Results for Your Search ' Afro '" at bounding box center [285, 99] width 93 height 33
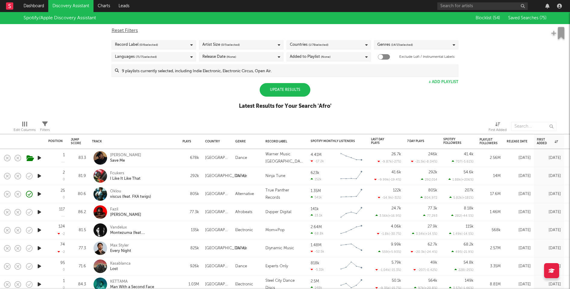
click at [288, 90] on div "Update Results" at bounding box center [285, 90] width 51 height 14
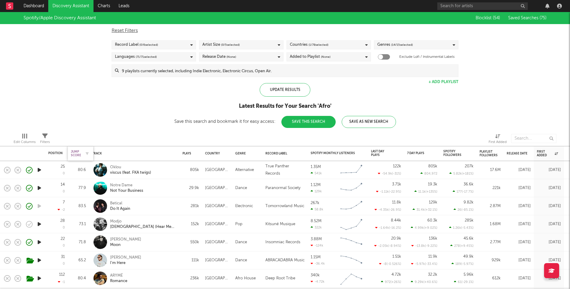
click at [74, 153] on div "Jump Score" at bounding box center [76, 153] width 10 height 7
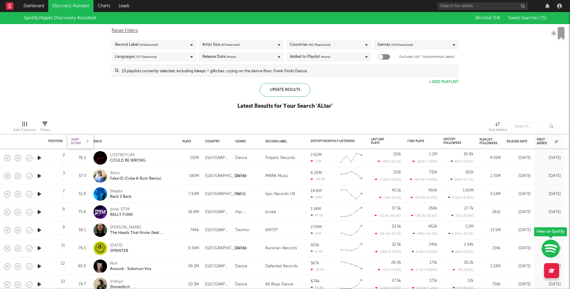
click at [76, 139] on div "Jump Score" at bounding box center [76, 141] width 10 height 7
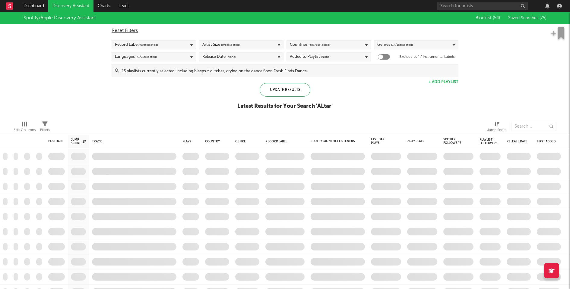
click at [299, 44] on div "Countries ( 65 / 78 selected)" at bounding box center [310, 44] width 41 height 7
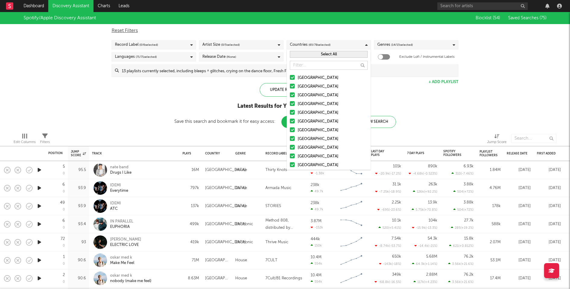
click at [311, 53] on button "Select All" at bounding box center [329, 54] width 78 height 7
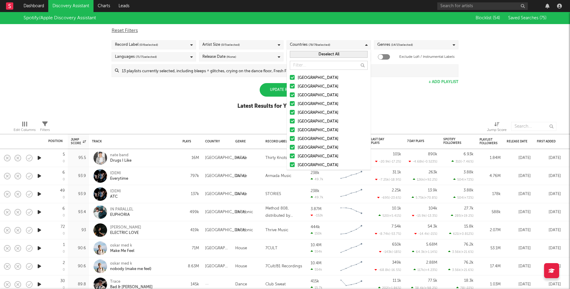
click at [310, 52] on button "Deselect All" at bounding box center [329, 54] width 78 height 7
click at [304, 65] on input "text" at bounding box center [329, 65] width 78 height 9
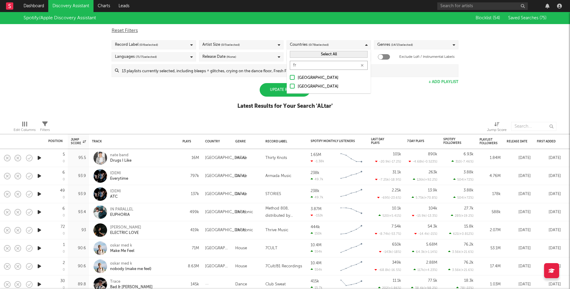
type input "fr"
click at [301, 77] on div "[GEOGRAPHIC_DATA]" at bounding box center [333, 77] width 70 height 7
click at [290, 77] on input "[GEOGRAPHIC_DATA]" at bounding box center [290, 77] width 0 height 7
click at [273, 89] on div "Update Results" at bounding box center [285, 90] width 51 height 14
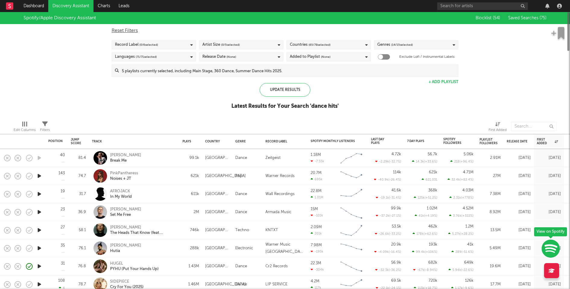
click at [246, 69] on input at bounding box center [288, 71] width 339 height 12
click at [482, 86] on div "Spotify/Apple Discovery Assistant Blocklist ( 54 ) Saved Searches ( 75 ) Reset …" at bounding box center [285, 64] width 570 height 104
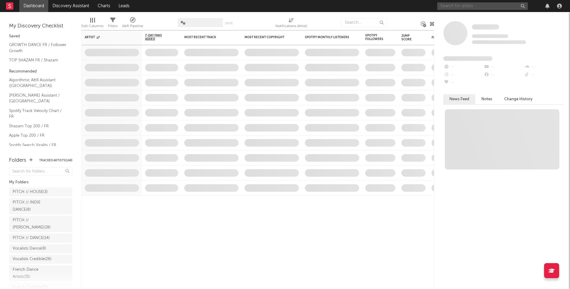
click at [456, 7] on input "text" at bounding box center [482, 6] width 90 height 8
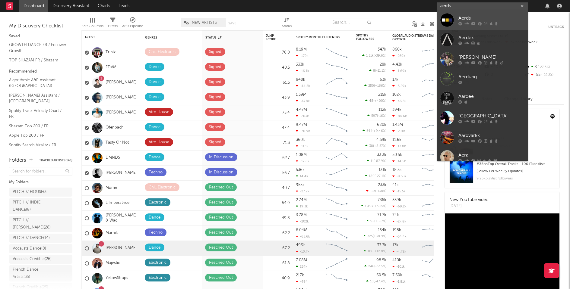
type input "aerds"
click at [458, 17] on link "Aerds" at bounding box center [482, 20] width 90 height 20
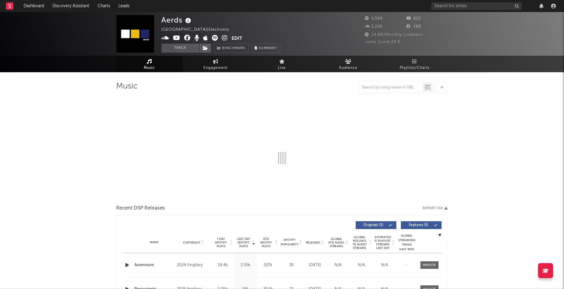
select select "1w"
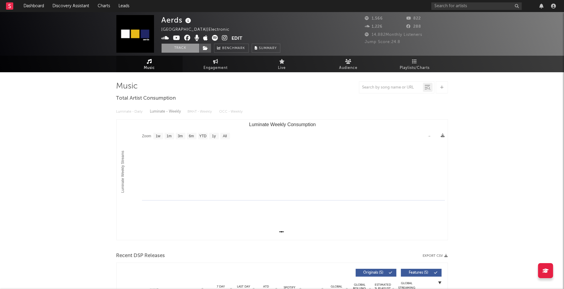
click at [194, 51] on button "Track" at bounding box center [181, 48] width 38 height 9
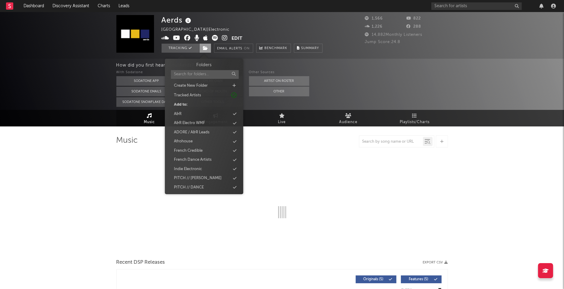
click at [204, 50] on icon at bounding box center [205, 48] width 5 height 4
select select "1w"
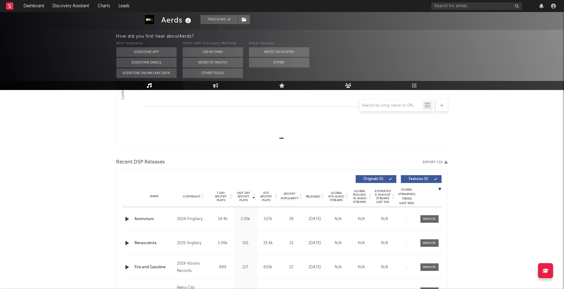
scroll to position [255, 0]
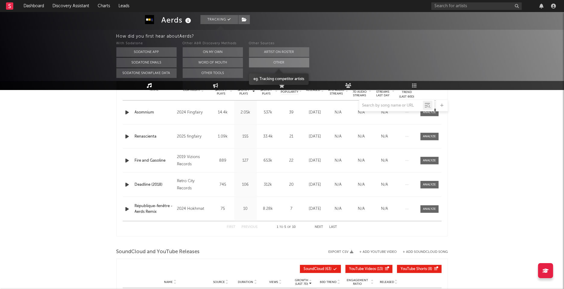
click at [262, 59] on button "Other" at bounding box center [279, 63] width 60 height 10
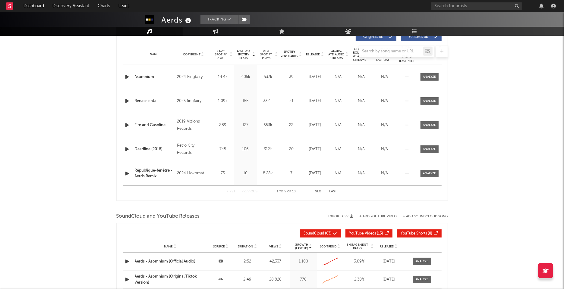
scroll to position [237, 0]
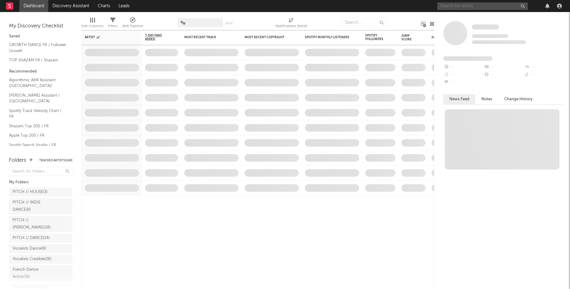
click at [443, 5] on input "text" at bounding box center [482, 6] width 90 height 8
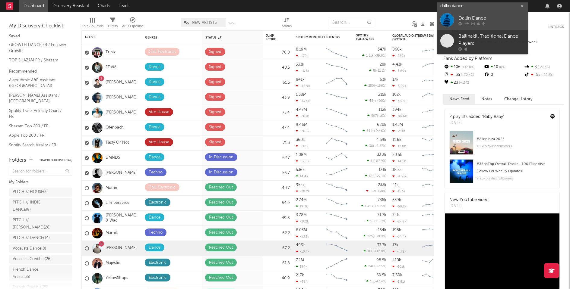
type input "dallin dance"
click at [457, 18] on link "Dallin Dance" at bounding box center [482, 20] width 90 height 20
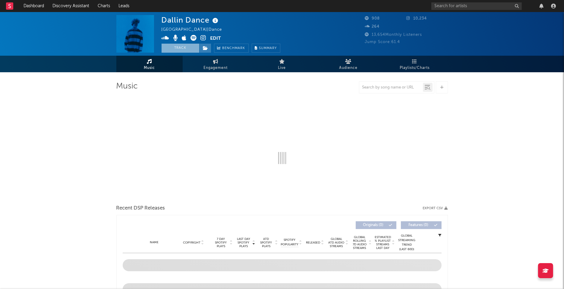
select select "6m"
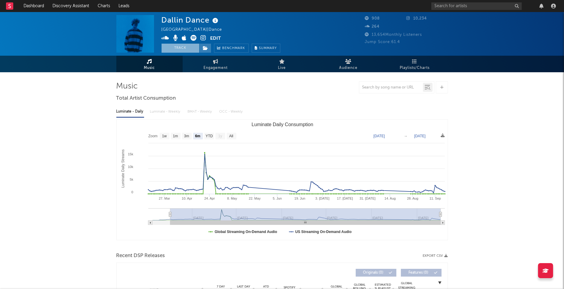
click at [185, 46] on button "Track" at bounding box center [181, 48] width 38 height 9
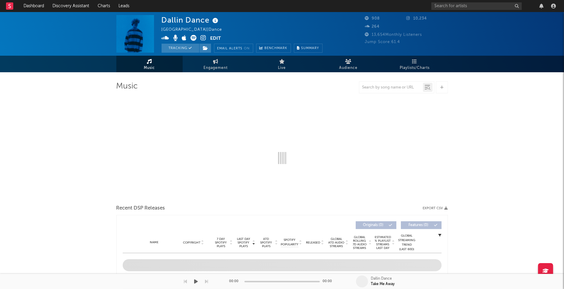
select select "6m"
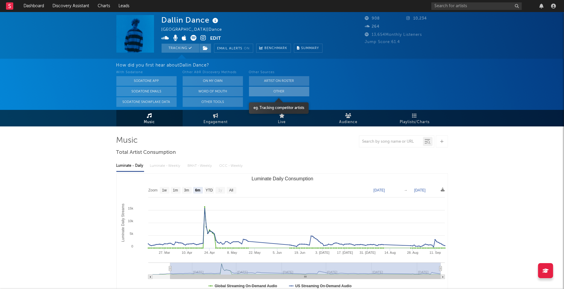
click at [279, 89] on button "Other" at bounding box center [279, 92] width 60 height 10
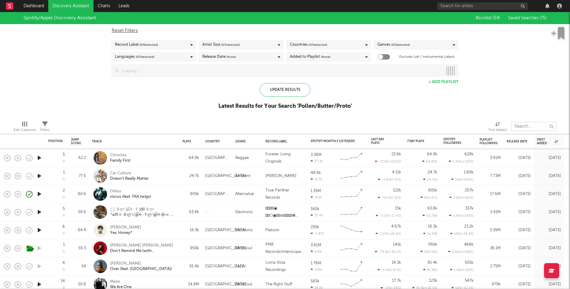
click at [526, 126] on input "text" at bounding box center [533, 126] width 45 height 9
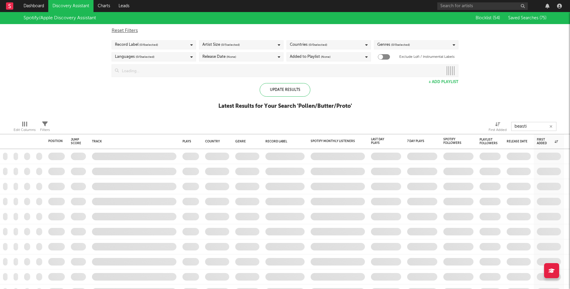
type input "beastie"
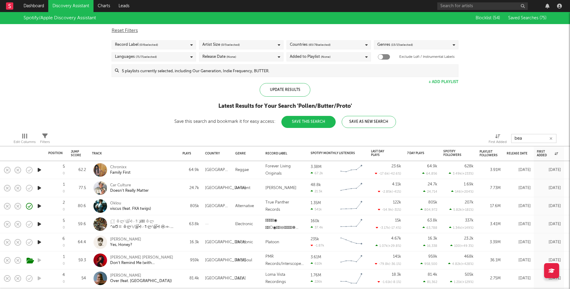
type input "beas"
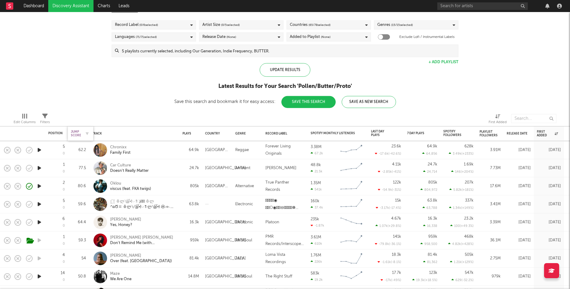
click at [77, 132] on div "Jump Score" at bounding box center [76, 133] width 10 height 7
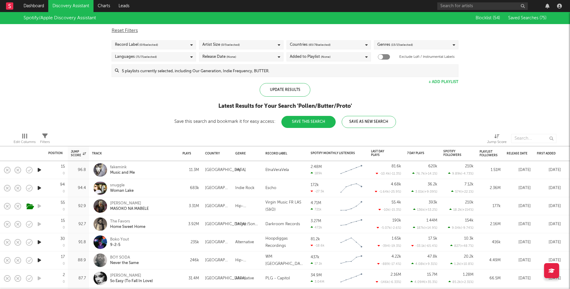
click at [264, 45] on div "Artist Size ( 0 / 5 selected)" at bounding box center [241, 44] width 84 height 9
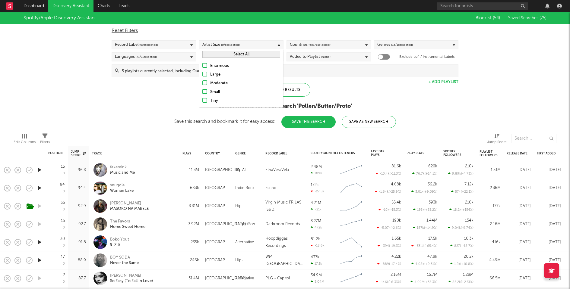
click at [221, 84] on div "Moderate" at bounding box center [245, 83] width 70 height 7
click at [202, 84] on input "Moderate" at bounding box center [202, 83] width 0 height 7
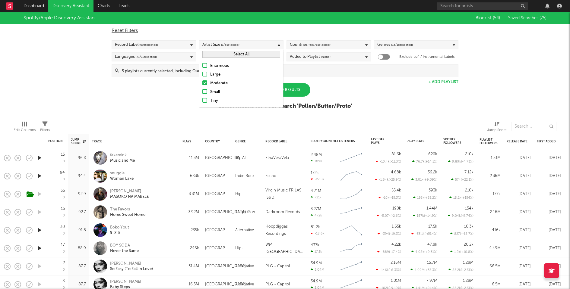
click at [216, 90] on div "Small" at bounding box center [245, 92] width 70 height 7
click at [202, 90] on input "Small" at bounding box center [202, 92] width 0 height 7
click at [210, 100] on div "Tiny" at bounding box center [245, 100] width 70 height 7
click at [202, 100] on input "Tiny" at bounding box center [202, 100] width 0 height 7
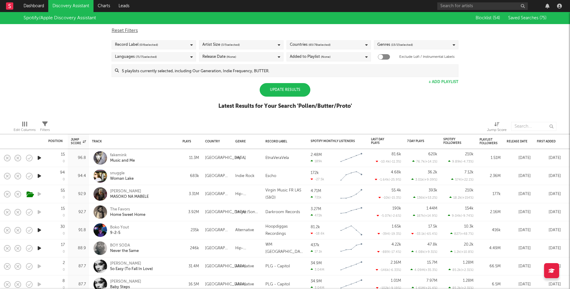
click at [303, 85] on div "Update Results" at bounding box center [285, 90] width 51 height 14
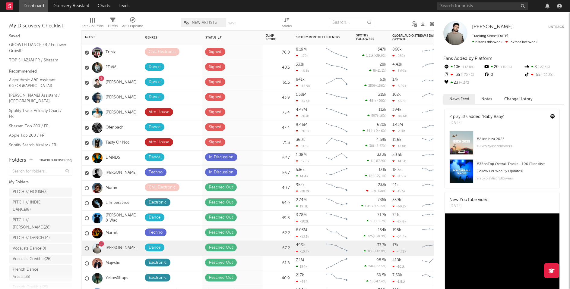
click at [129, 81] on div "1 Henri PFR" at bounding box center [112, 82] width 60 height 15
